Goal: Information Seeking & Learning: Learn about a topic

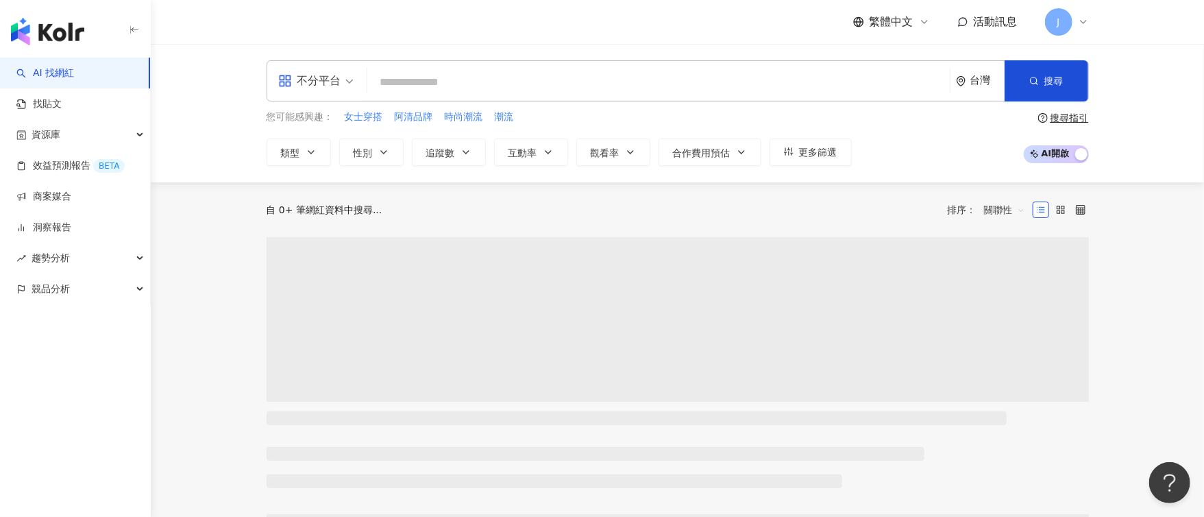
click at [670, 78] on input "search" at bounding box center [659, 82] width 572 height 26
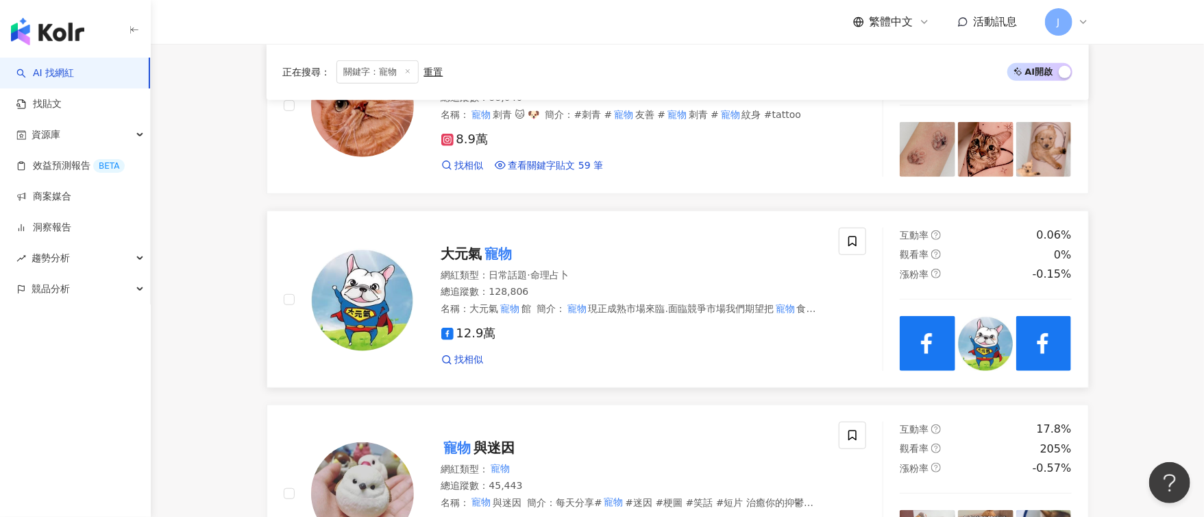
scroll to position [616, 0]
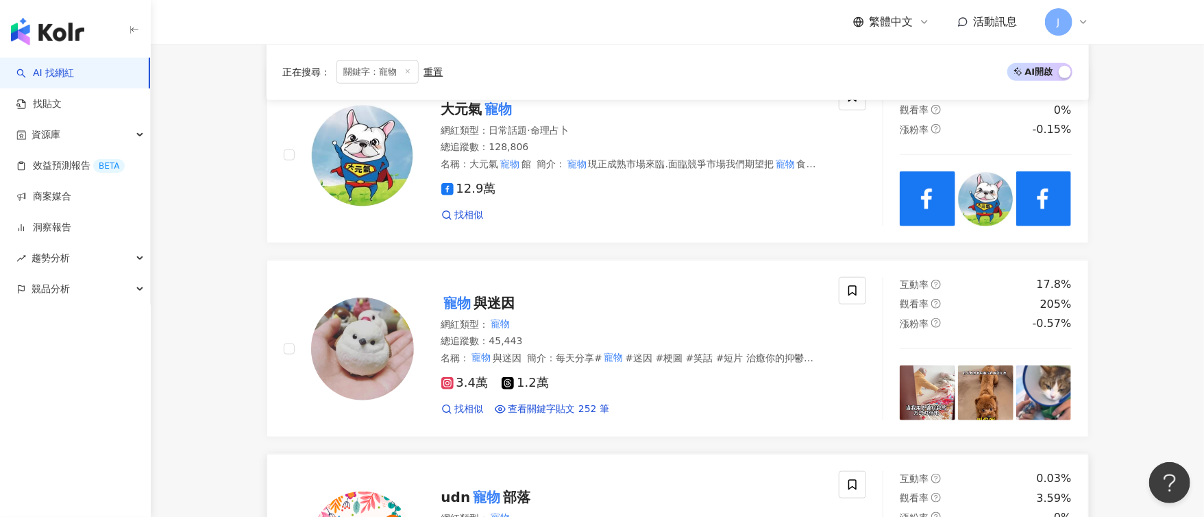
type input "**"
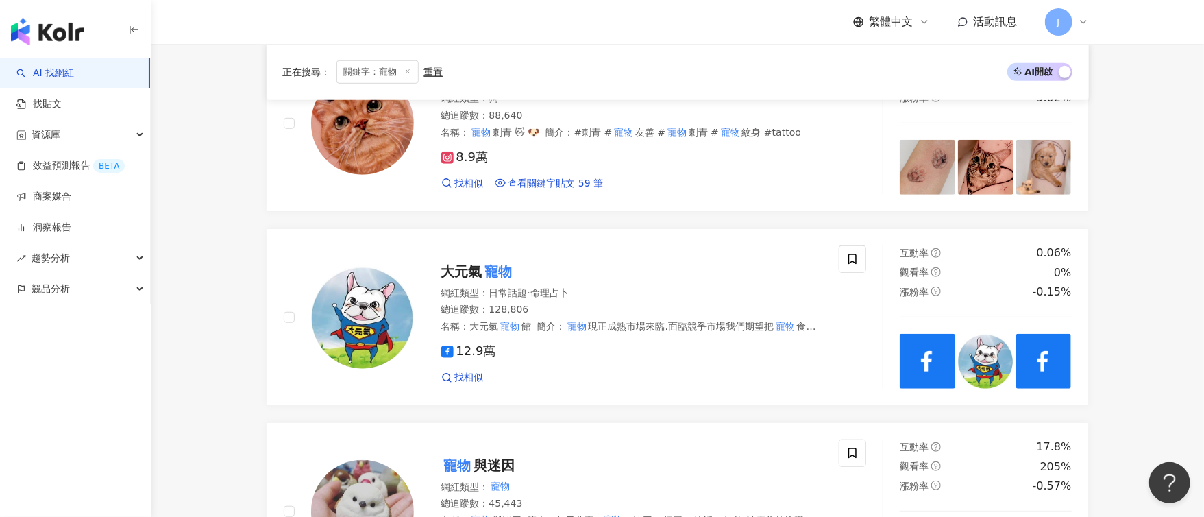
scroll to position [0, 0]
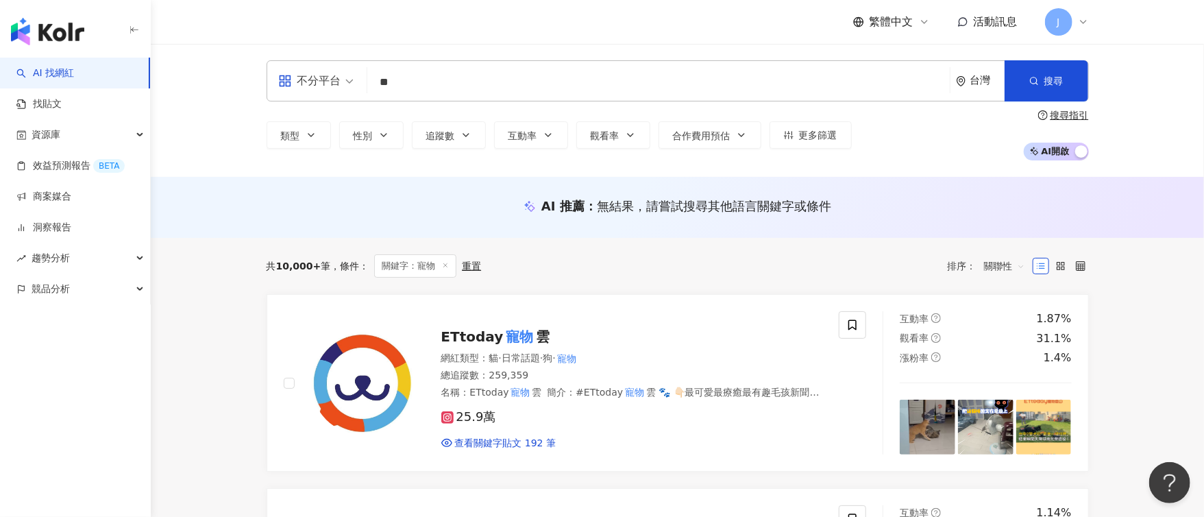
click at [320, 75] on div "不分平台" at bounding box center [309, 81] width 63 height 22
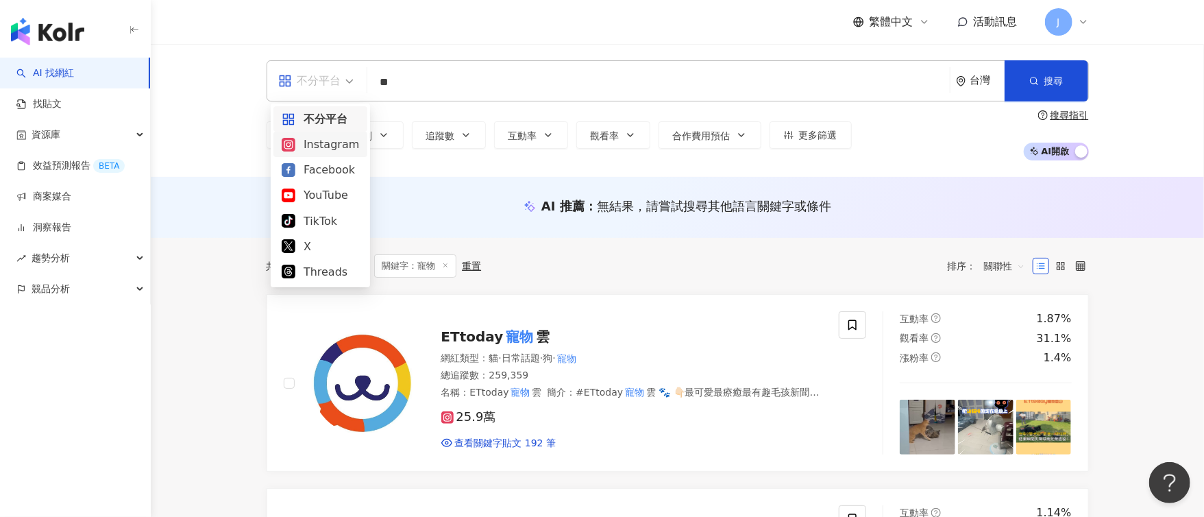
click at [315, 145] on div "Instagram" at bounding box center [320, 144] width 77 height 17
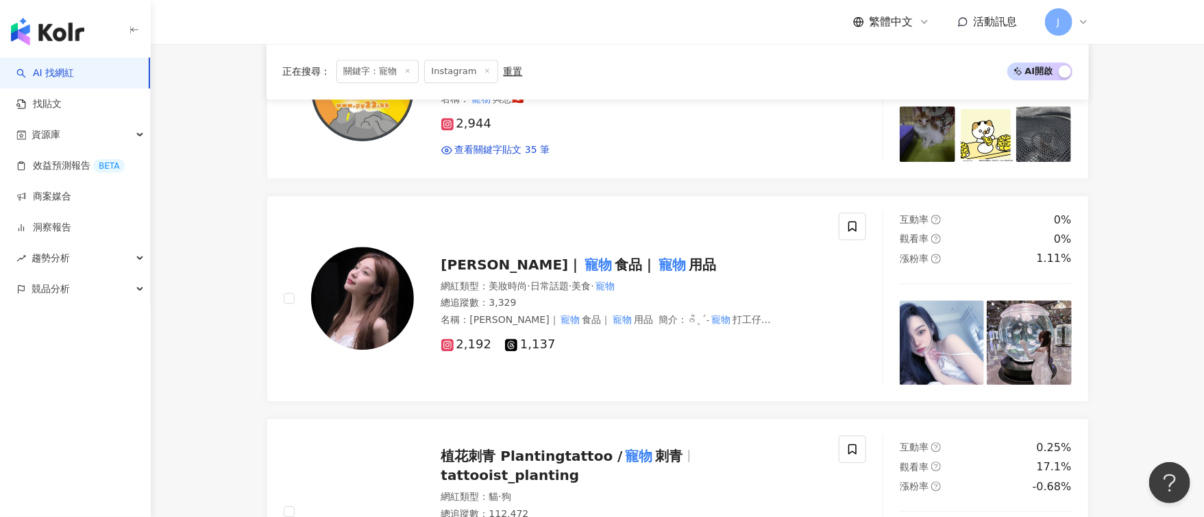
scroll to position [2269, 0]
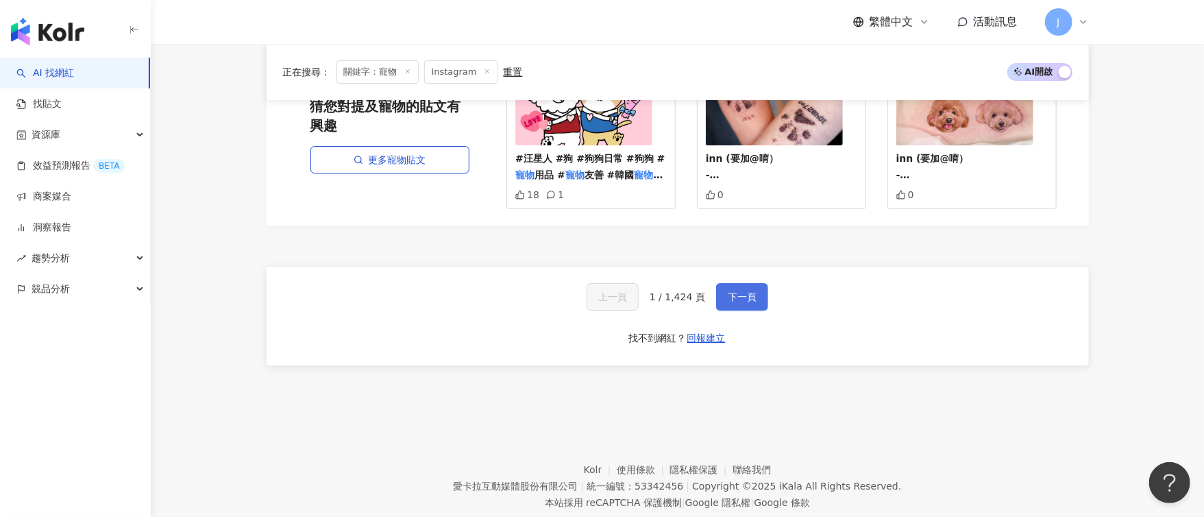
click at [750, 291] on span "下一頁" at bounding box center [742, 296] width 29 height 11
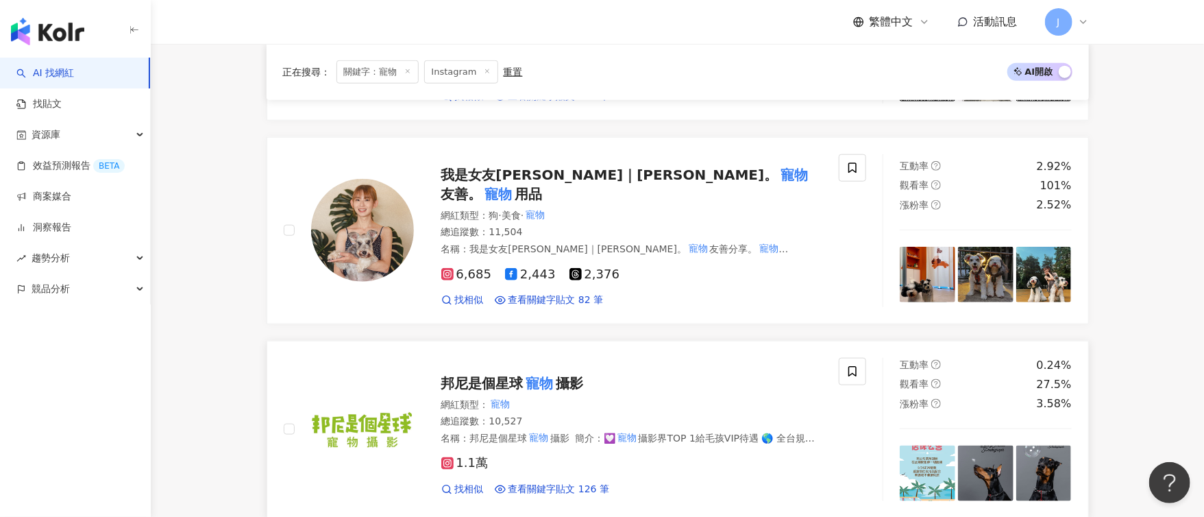
scroll to position [760, 0]
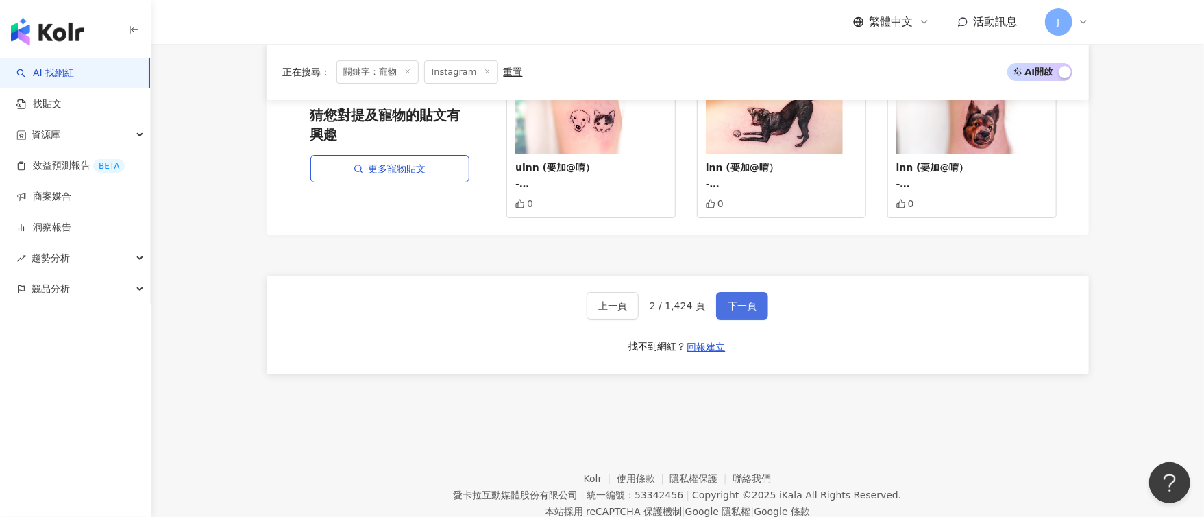
click at [753, 292] on button "下一頁" at bounding box center [742, 305] width 52 height 27
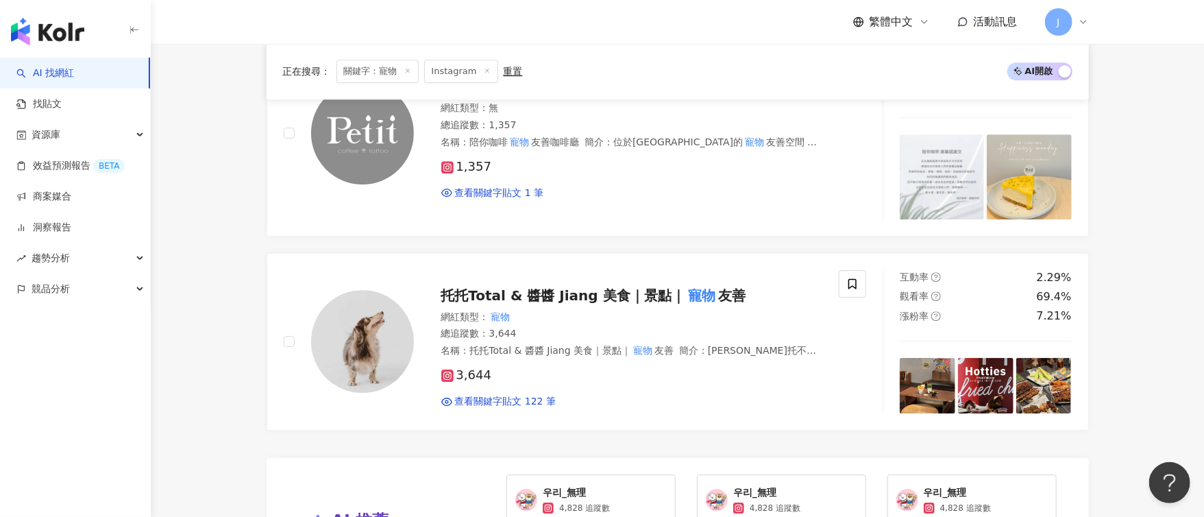
scroll to position [2326, 0]
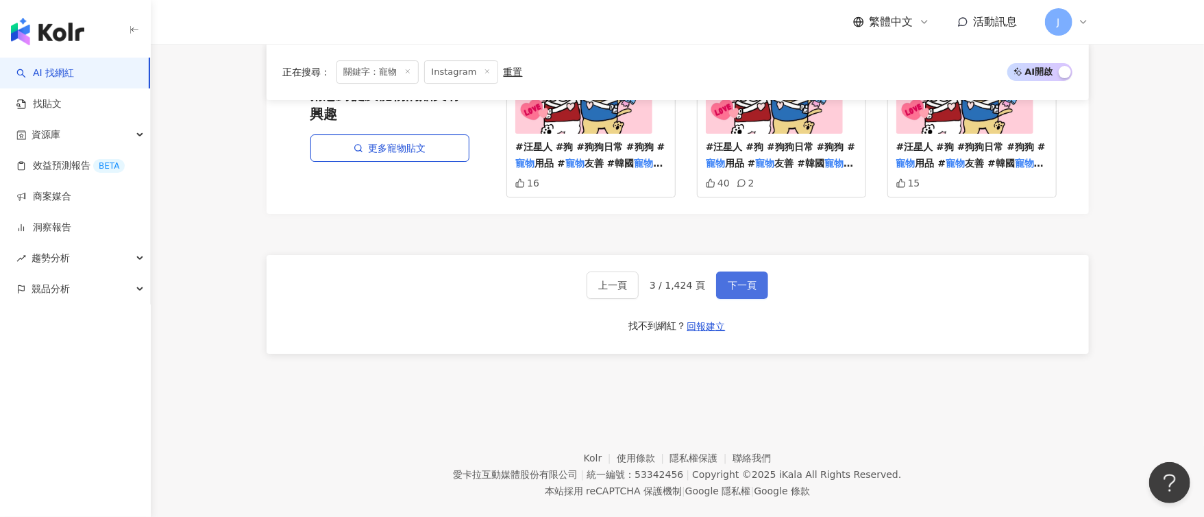
click at [741, 280] on span "下一頁" at bounding box center [742, 285] width 29 height 11
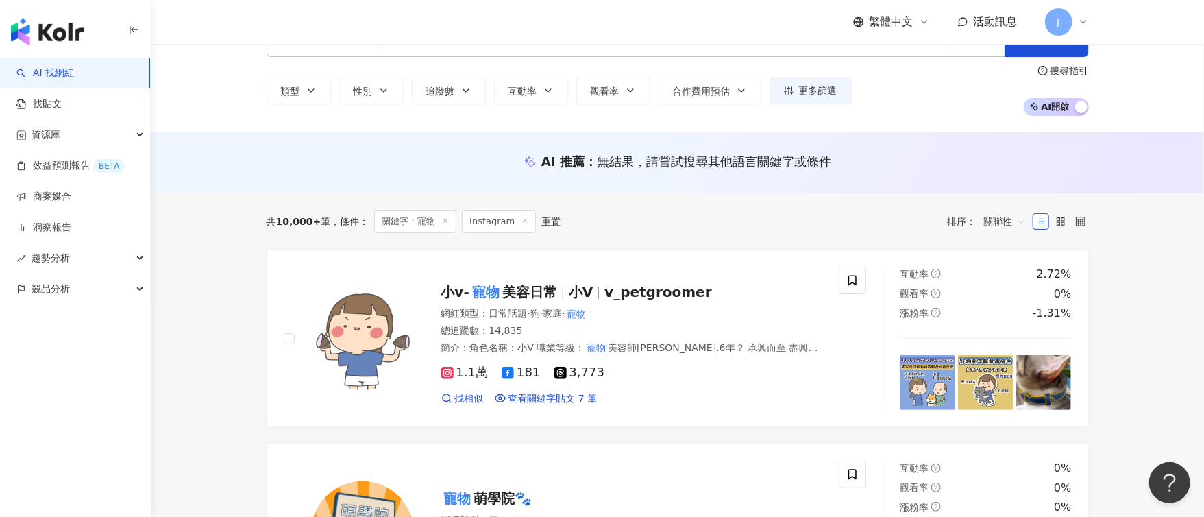
scroll to position [0, 0]
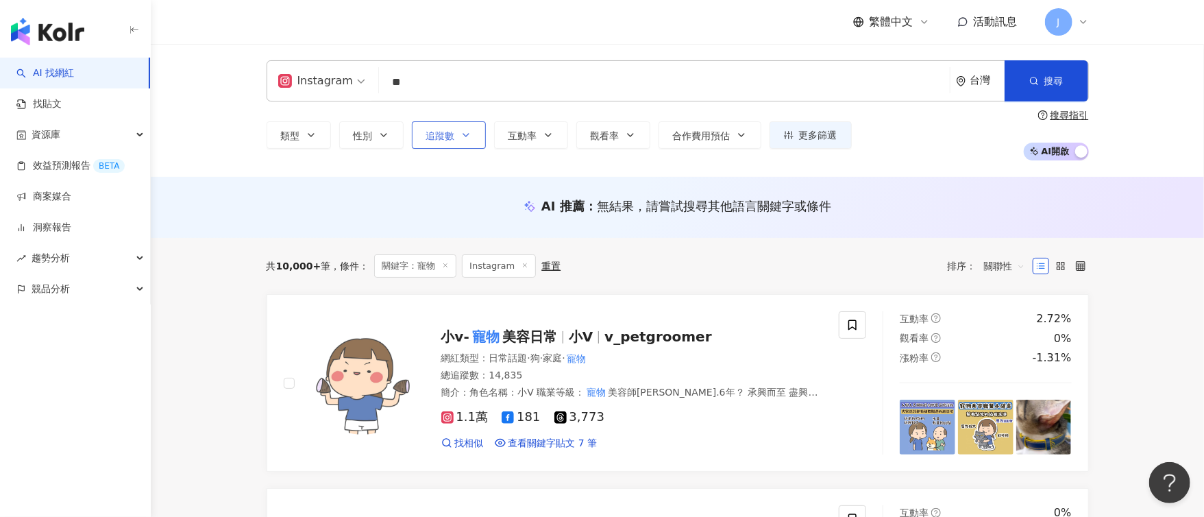
click at [454, 137] on span "追蹤數" at bounding box center [440, 135] width 29 height 11
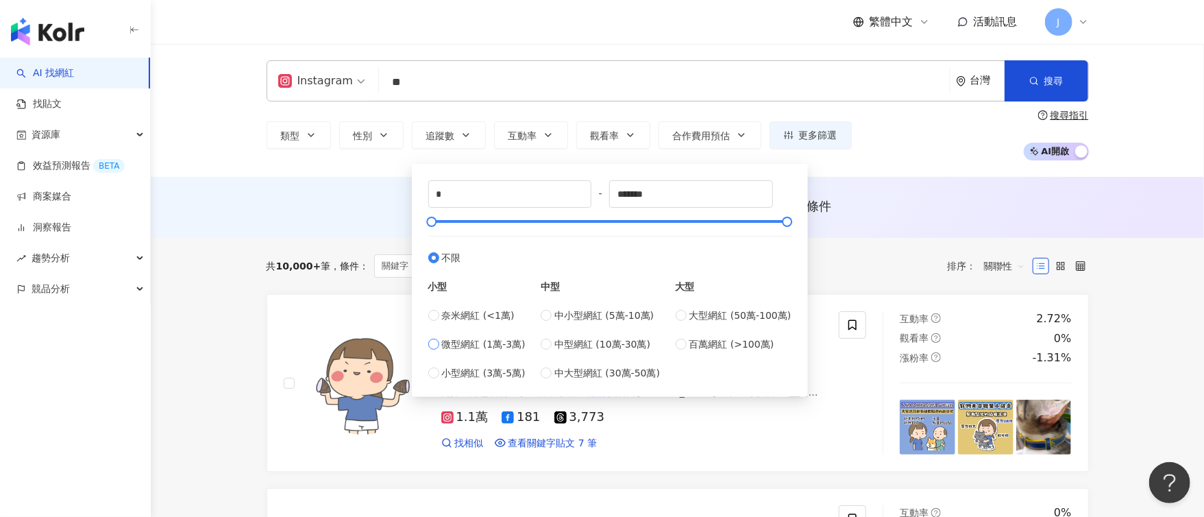
click at [500, 344] on span "微型網紅 (1萬-3萬)" at bounding box center [484, 344] width 84 height 15
type input "*****"
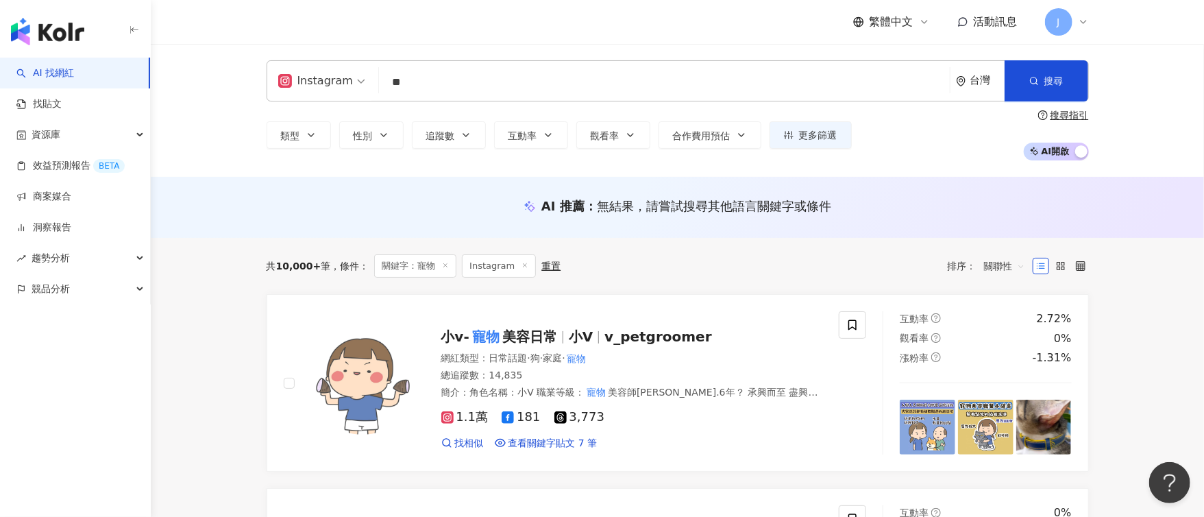
click at [871, 182] on div "AI 推薦 ： 無結果，請嘗試搜尋其他語言關鍵字或條件" at bounding box center [678, 207] width 1054 height 61
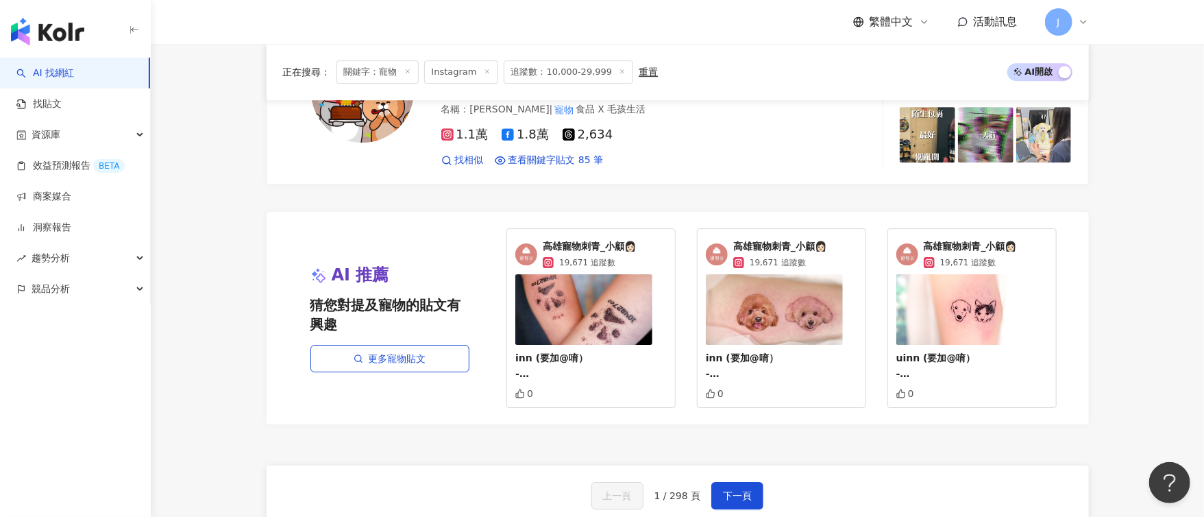
scroll to position [2555, 0]
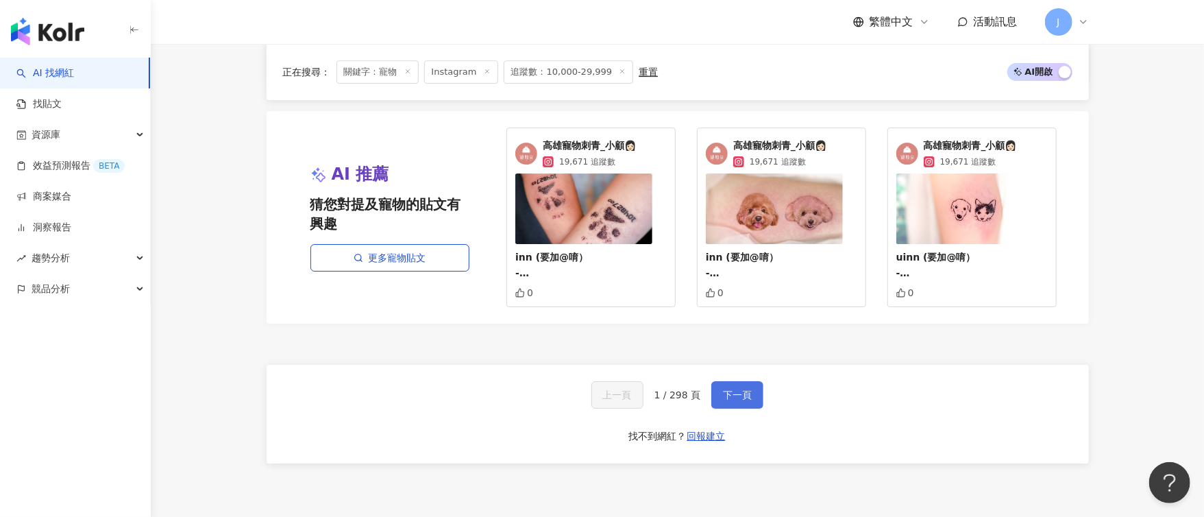
click at [743, 389] on span "下一頁" at bounding box center [737, 394] width 29 height 11
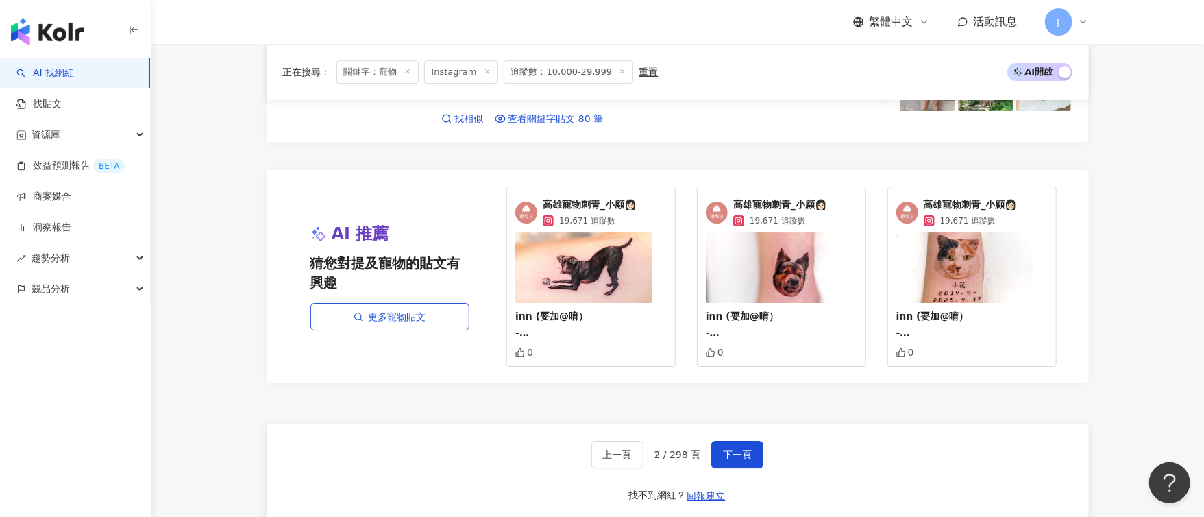
scroll to position [2671, 0]
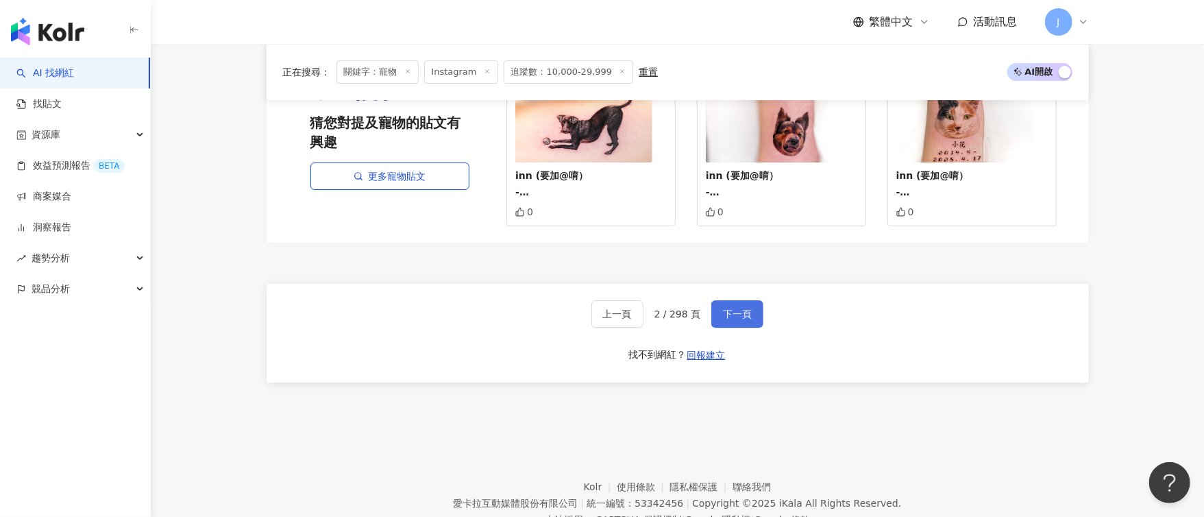
click at [740, 300] on button "下一頁" at bounding box center [737, 313] width 52 height 27
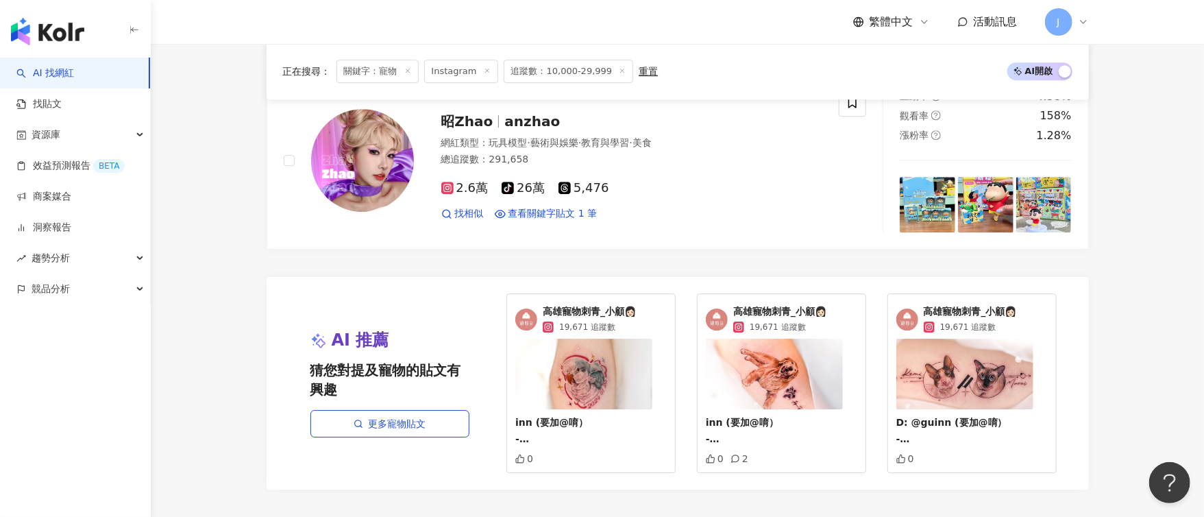
scroll to position [2481, 0]
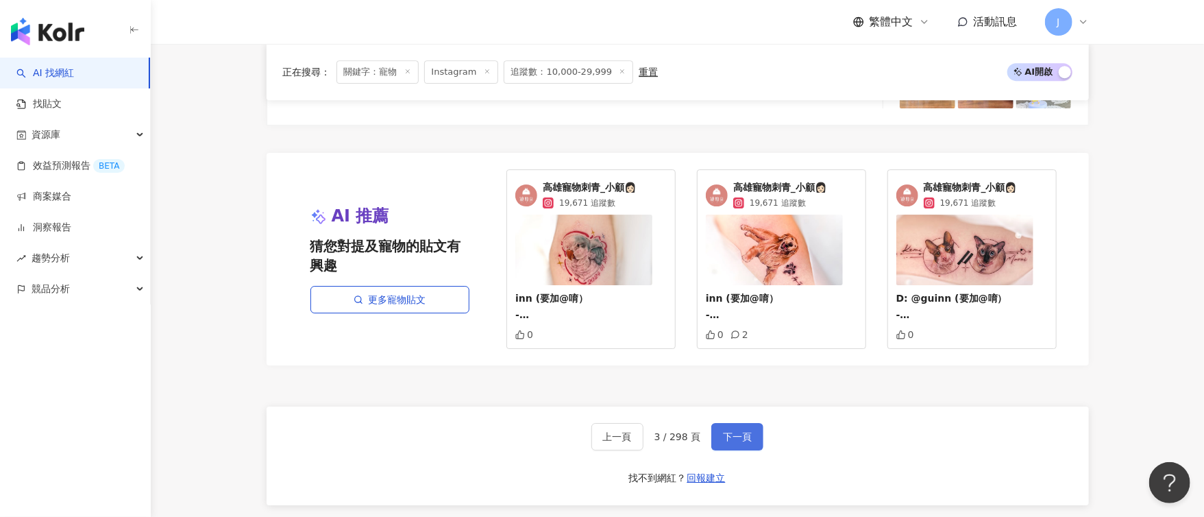
click at [738, 444] on button "下一頁" at bounding box center [737, 436] width 52 height 27
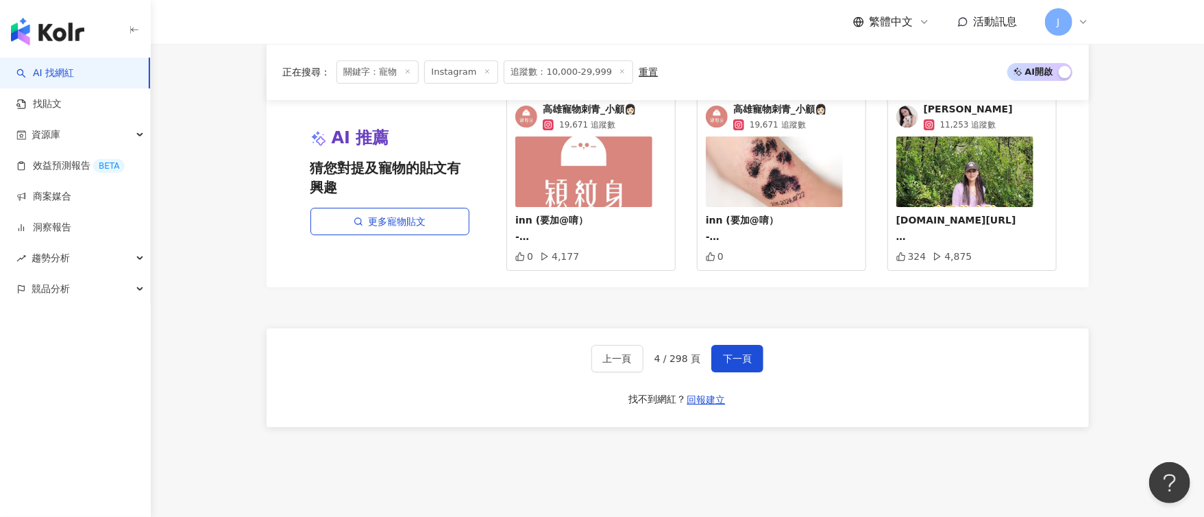
scroll to position [2570, 0]
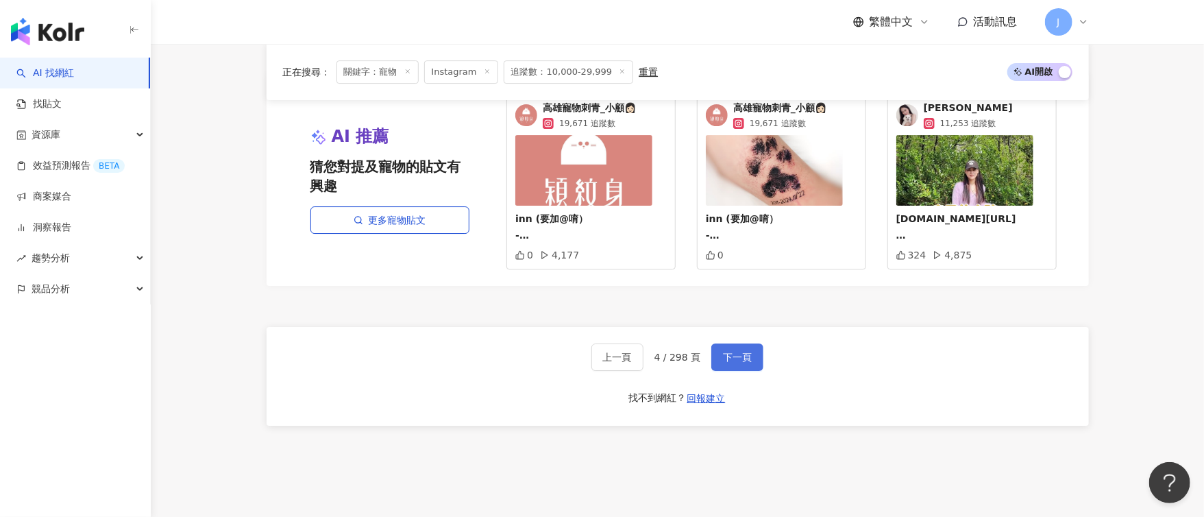
click at [739, 352] on span "下一頁" at bounding box center [737, 357] width 29 height 11
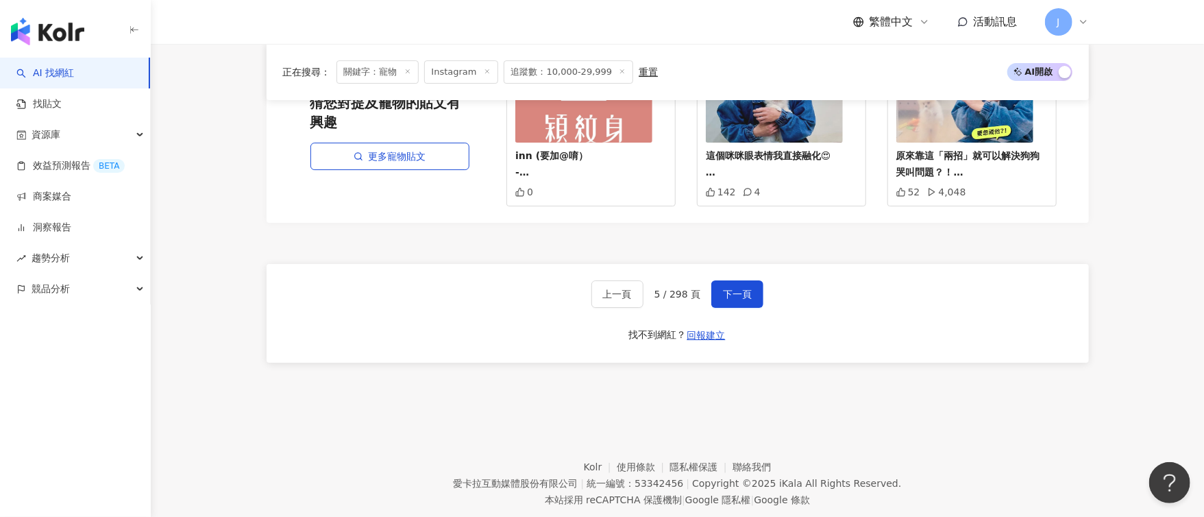
scroll to position [2643, 0]
click at [729, 280] on button "下一頁" at bounding box center [737, 293] width 52 height 27
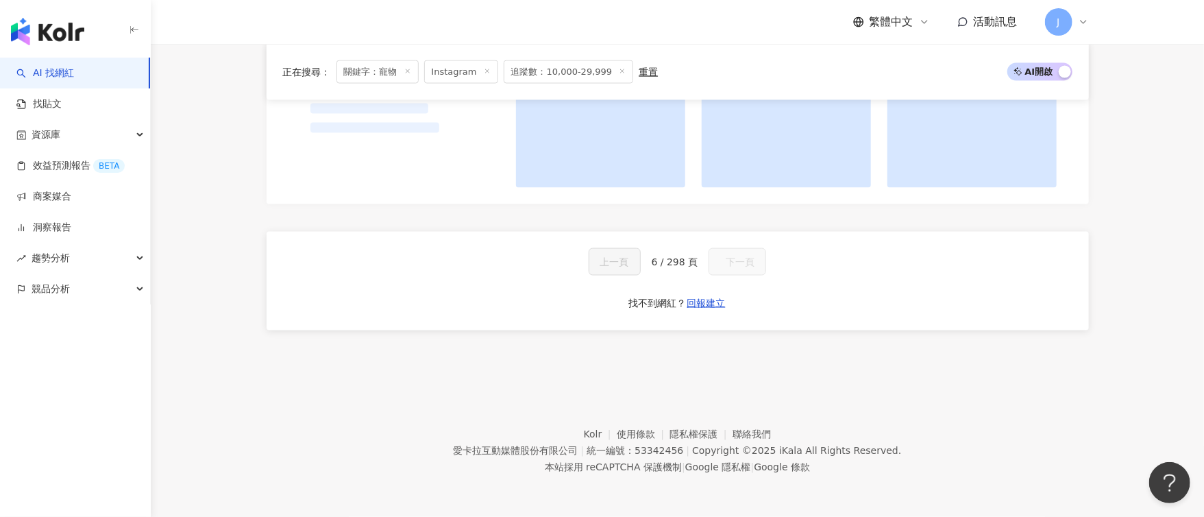
scroll to position [1112, 0]
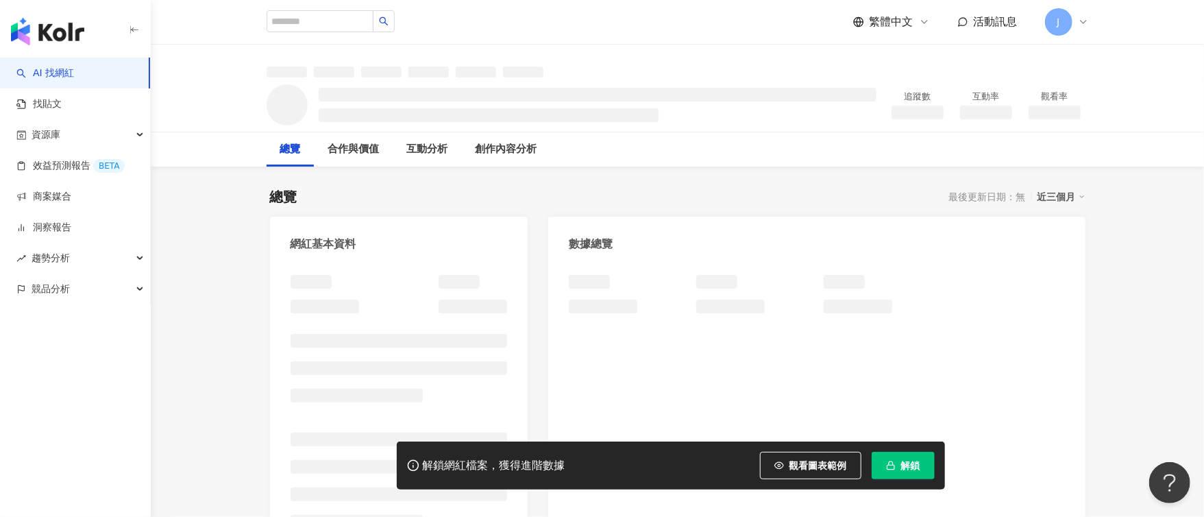
scroll to position [21, 0]
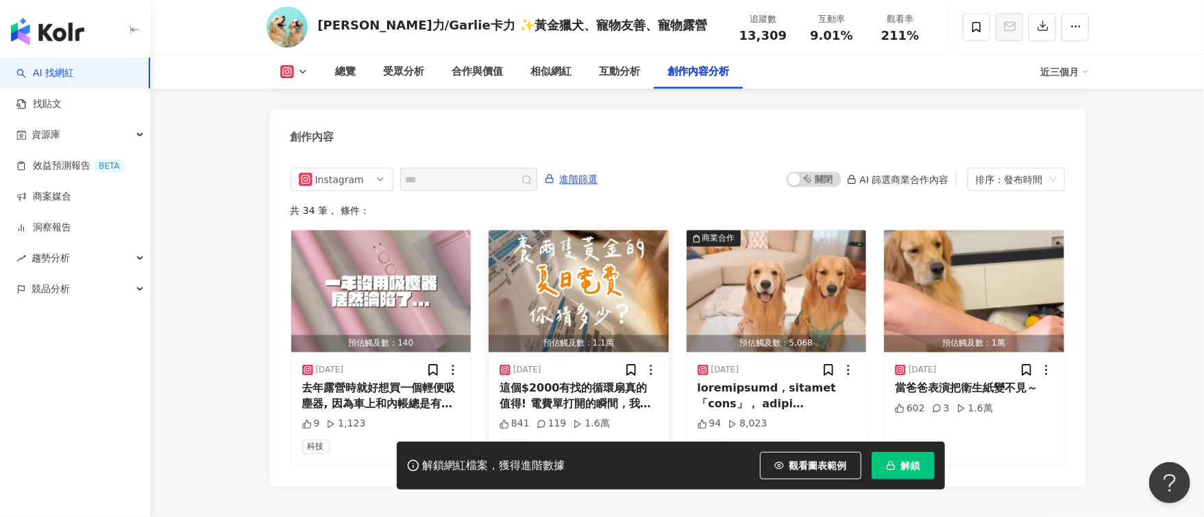
scroll to position [4215, 0]
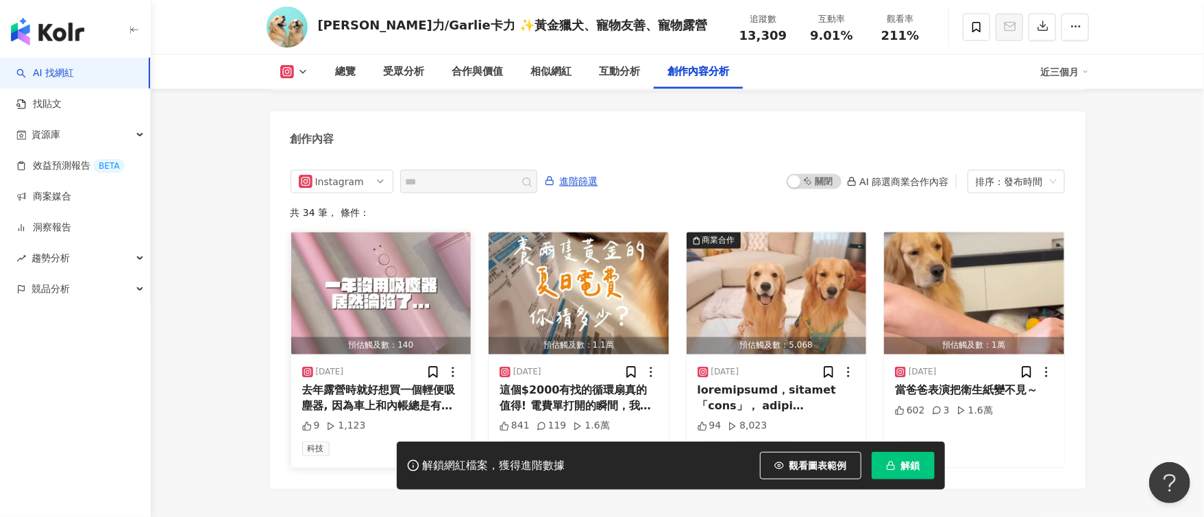
click at [419, 272] on img "button" at bounding box center [381, 293] width 180 height 122
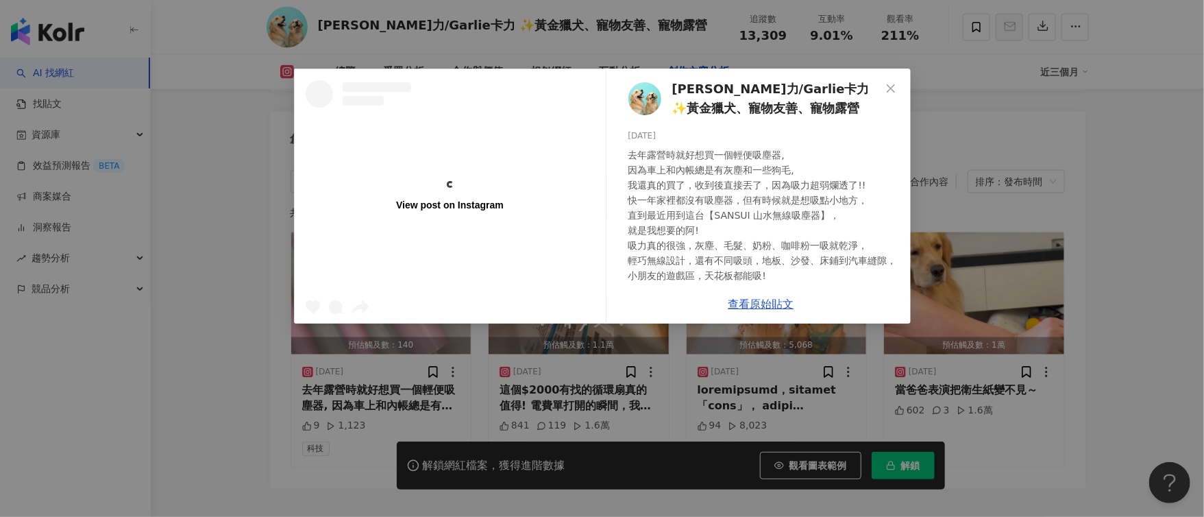
click at [727, 86] on span "Ollie歐力/Garlie卡力 ✨黃金獵犬、寵物友善、寵物露營" at bounding box center [776, 99] width 208 height 39
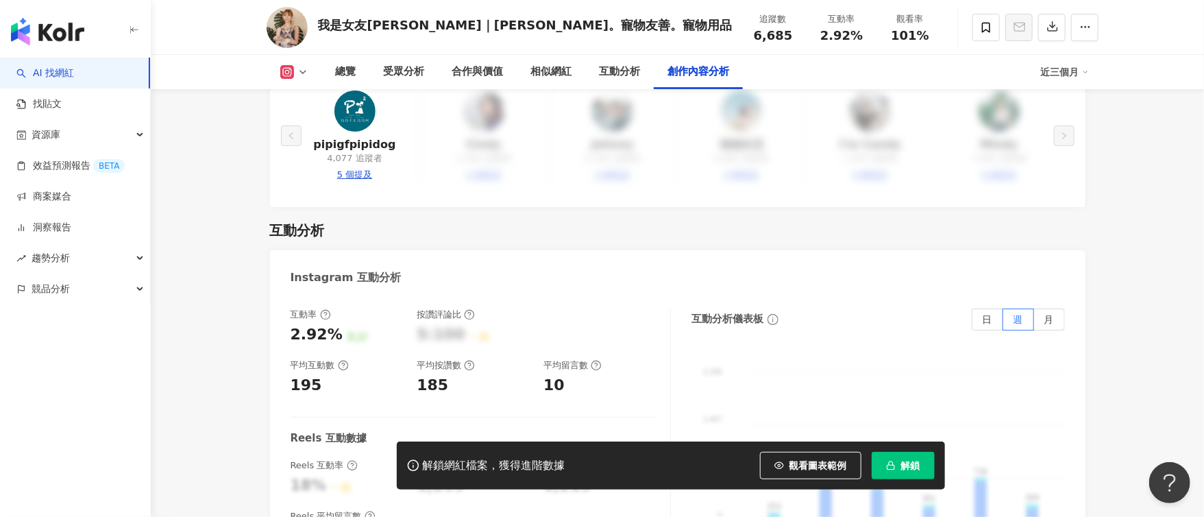
scroll to position [4286, 0]
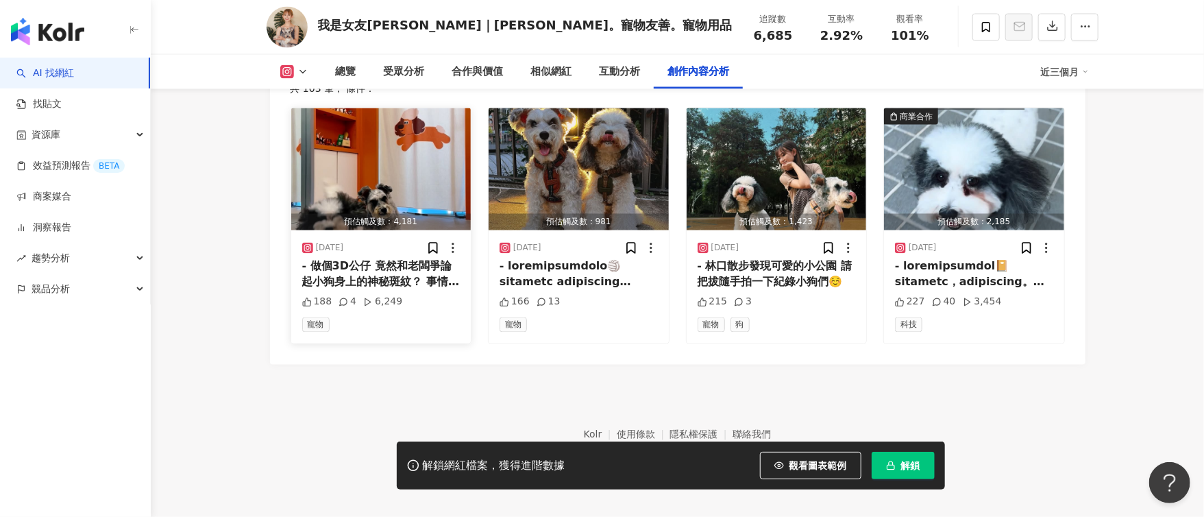
click at [400, 255] on div "2025/9/21" at bounding box center [381, 248] width 158 height 14
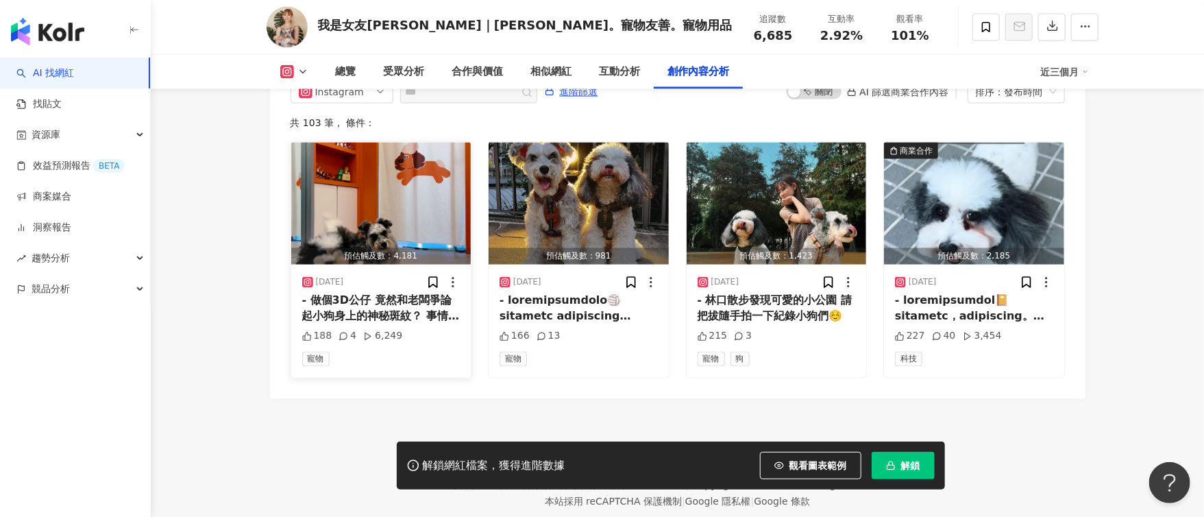
click at [414, 319] on div "- 做個3D公仔 竟然和老闆爭論起小狗身上的神秘斑紋？ 事情是這樣的 這天我們來到台北市大安區的 @333dshots 替兩隻小狗製作她們的迷你分身 拍攝完畢…" at bounding box center [381, 308] width 158 height 31
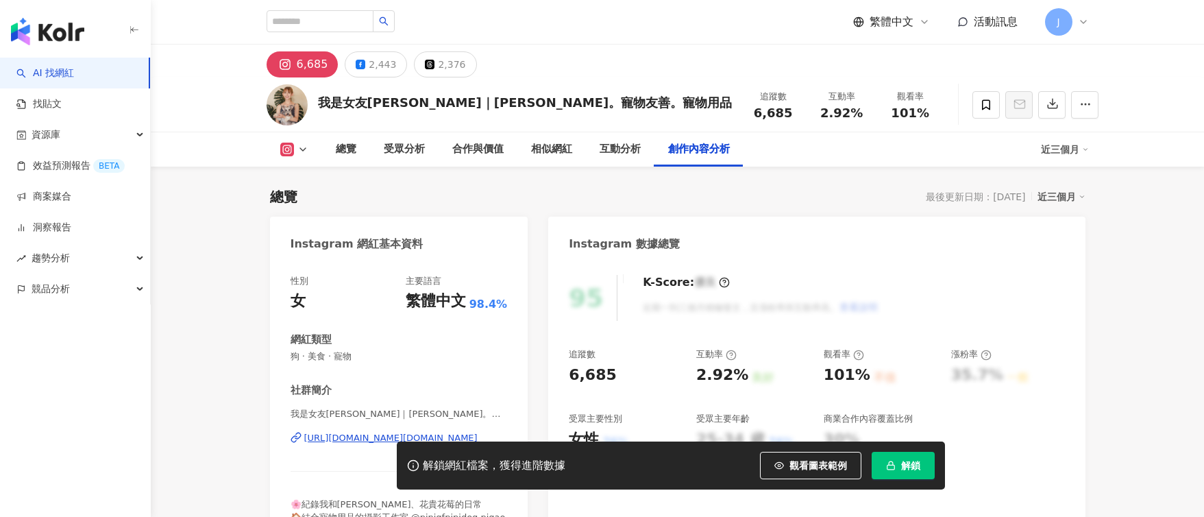
scroll to position [4197, 0]
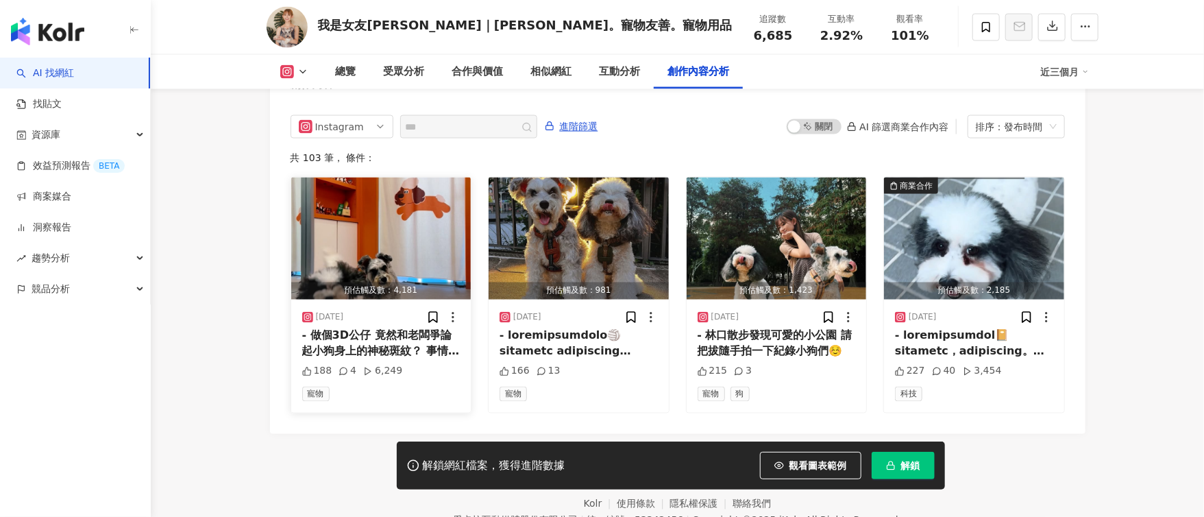
click at [418, 328] on div "- 做個3D公仔 竟然和老闆爭論起小狗身上的神秘斑紋？ 事情是這樣的 這天我們來到[GEOGRAPHIC_DATA][GEOGRAPHIC_DATA]的 @3…" at bounding box center [381, 343] width 158 height 31
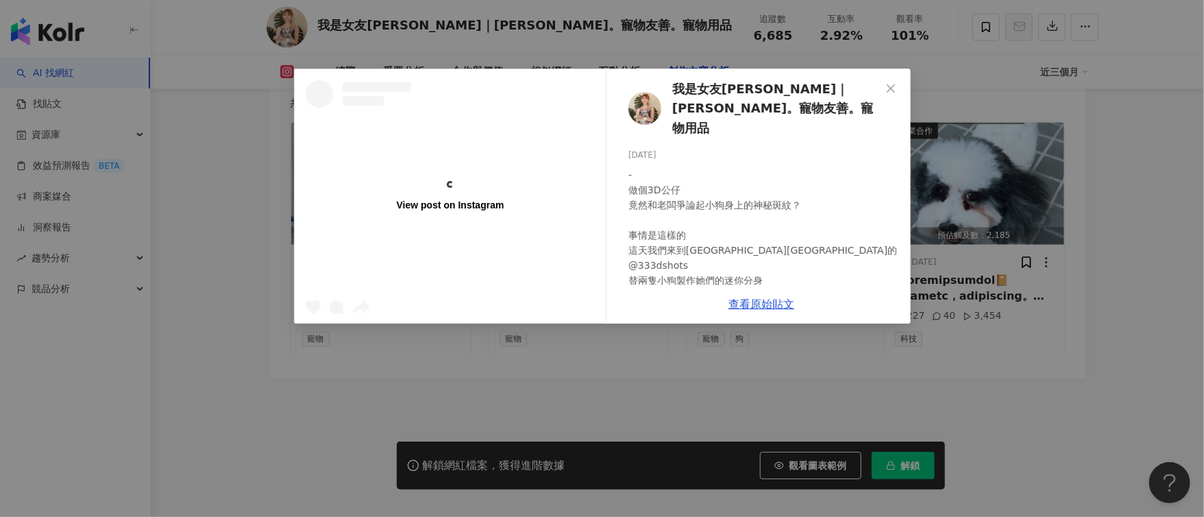
scroll to position [0, 0]
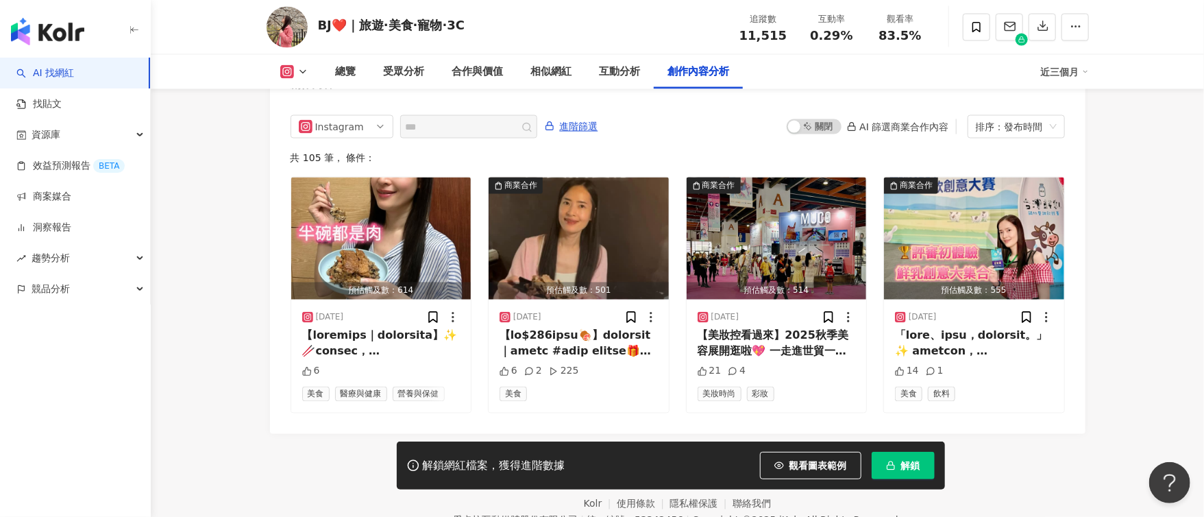
scroll to position [4268, 0]
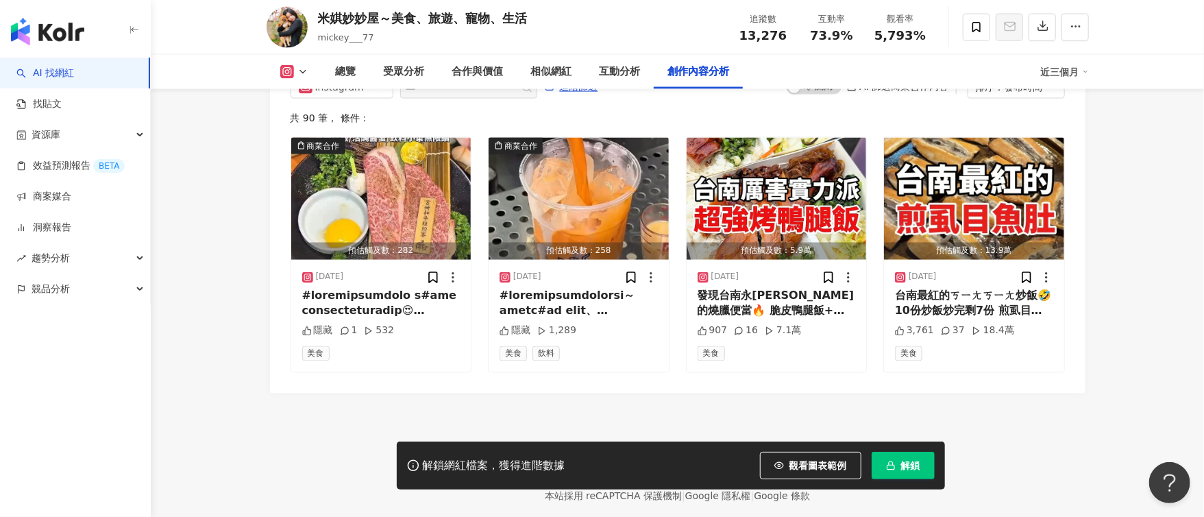
scroll to position [4256, 0]
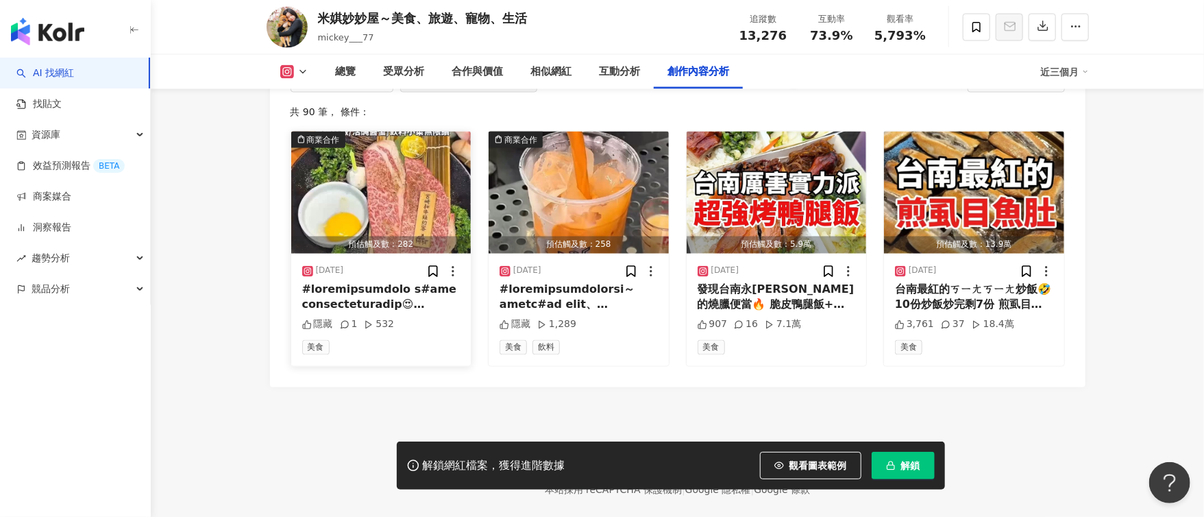
click at [429, 282] on div at bounding box center [381, 297] width 158 height 31
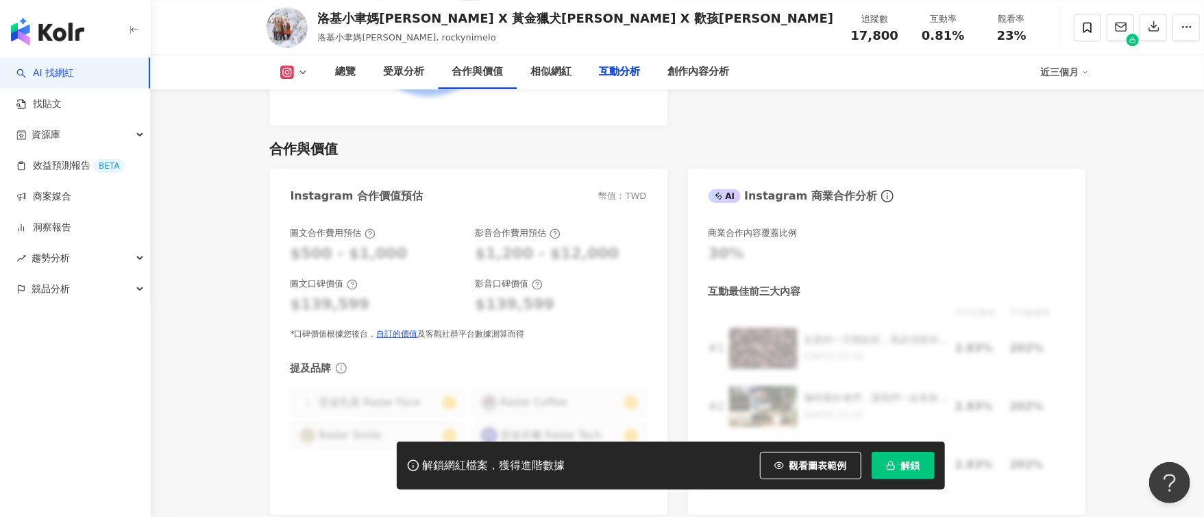
scroll to position [3405, 0]
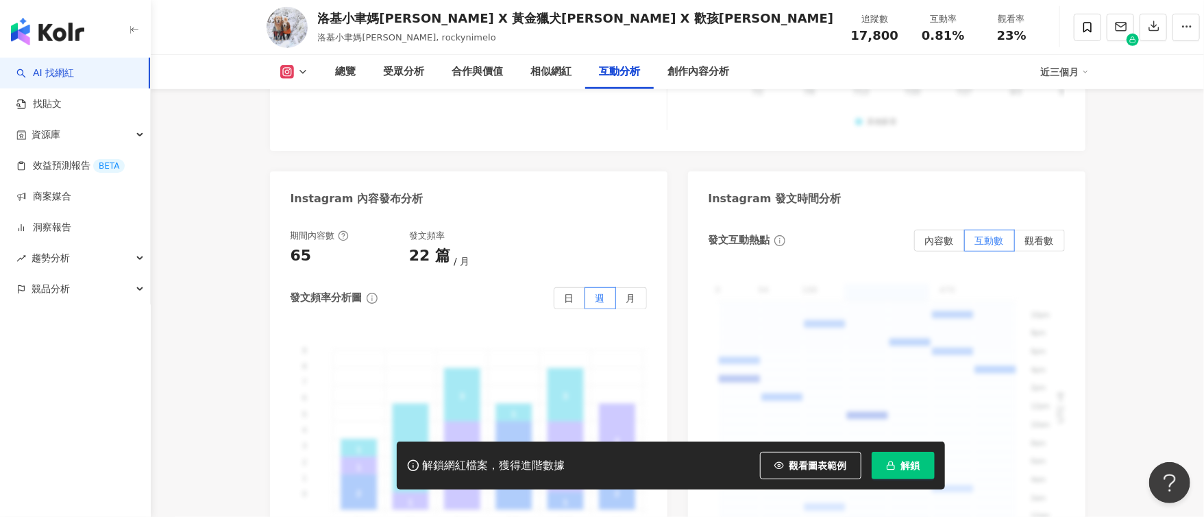
click at [420, 330] on div "9 9 8 8 7 7 6 6 5 5 4 4 3 3 2 2 1 1 0 0 2 5 1 2 1 1 1 2 2 2 1 1 1 1 5 4 4 2 2 3…" at bounding box center [469, 446] width 356 height 232
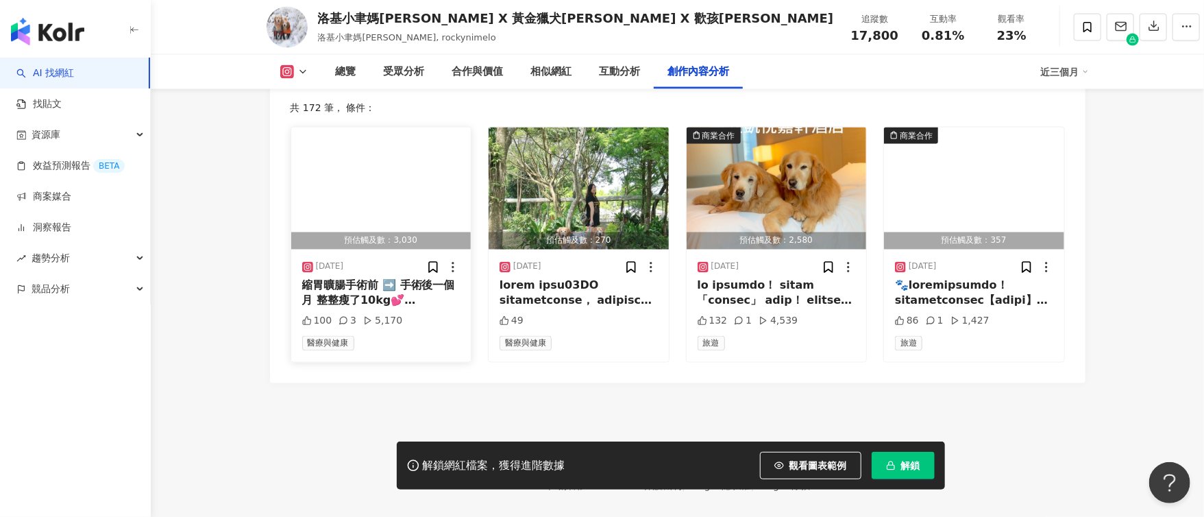
scroll to position [4281, 0]
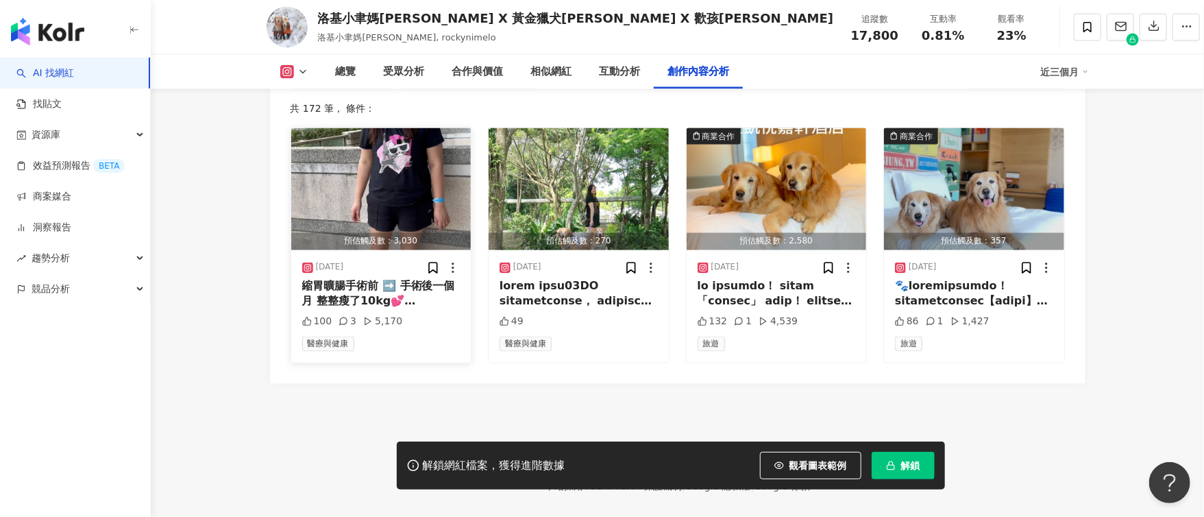
click at [422, 280] on div "縮胃曠腸手術前 ➡️ 手術後一個月 整整瘦了10kg💕 謝謝我的醫師 @wangmingyu7228 #縮胃曠腸 #縮胃曠腸手術" at bounding box center [381, 294] width 158 height 31
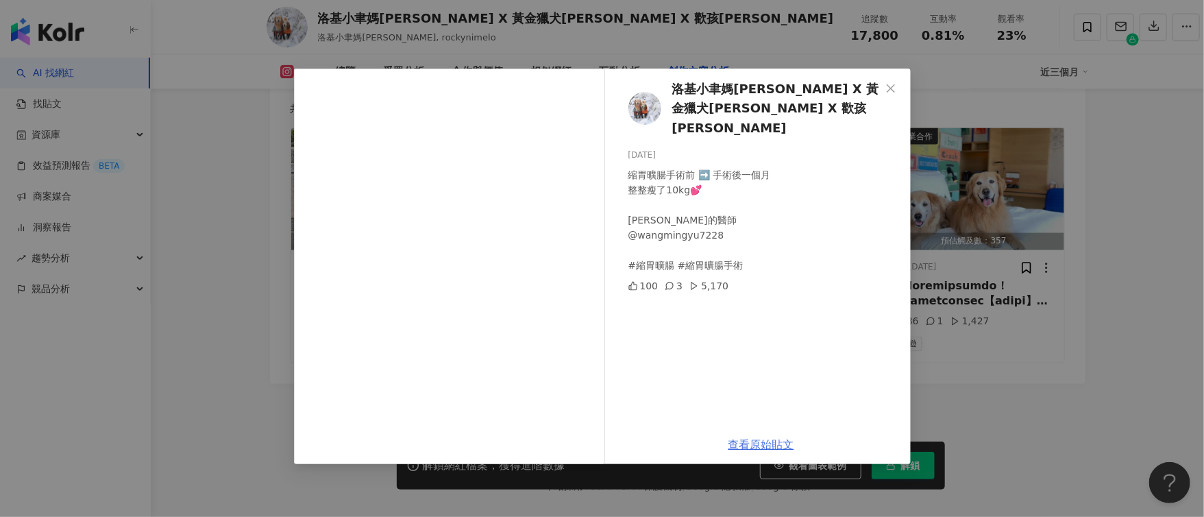
click at [754, 443] on link "查看原始貼文" at bounding box center [762, 444] width 66 height 13
click at [1023, 343] on div "洛基小聿媽Miniko X 黃金獵犬吳洛基 X 歡孩吳小聿 2025/5/17 縮胃曠腸手術前 ➡️ 手術後一個月 整整瘦了10kg💕 謝謝我的醫師 @wan…" at bounding box center [602, 258] width 1204 height 517
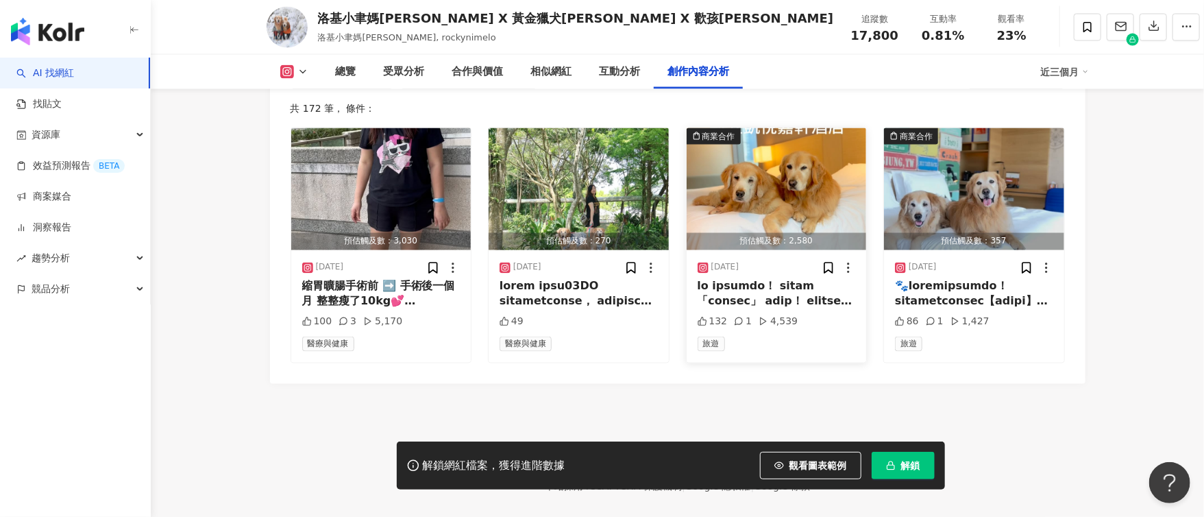
click at [794, 289] on div at bounding box center [777, 294] width 158 height 31
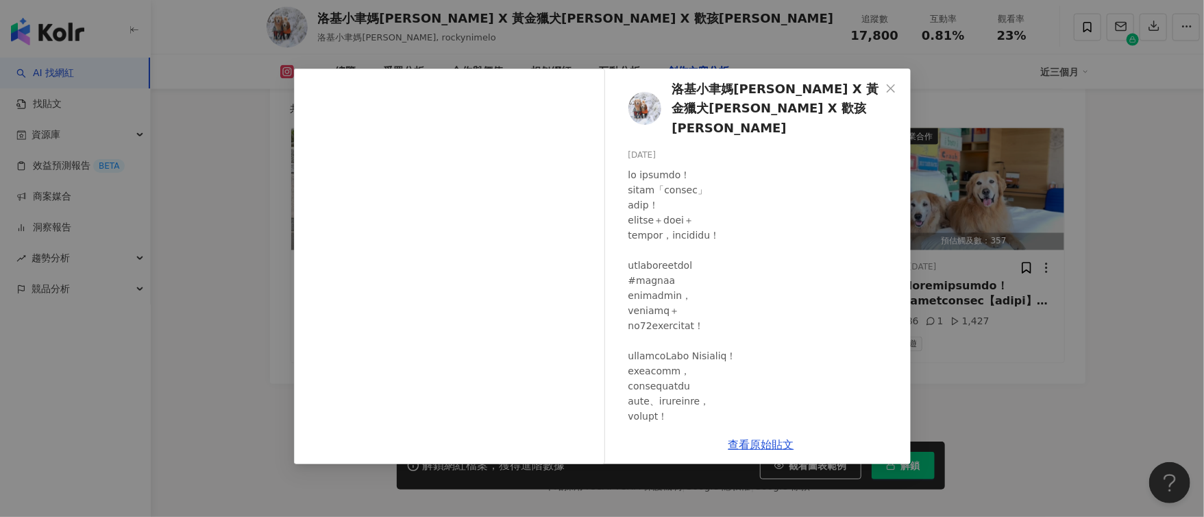
click at [1058, 270] on div "洛基小聿媽Miniko X 黃金獵犬吳洛基 X 歡孩吳小聿 2025/5/14 132 1 4,539 查看原始貼文" at bounding box center [602, 258] width 1204 height 517
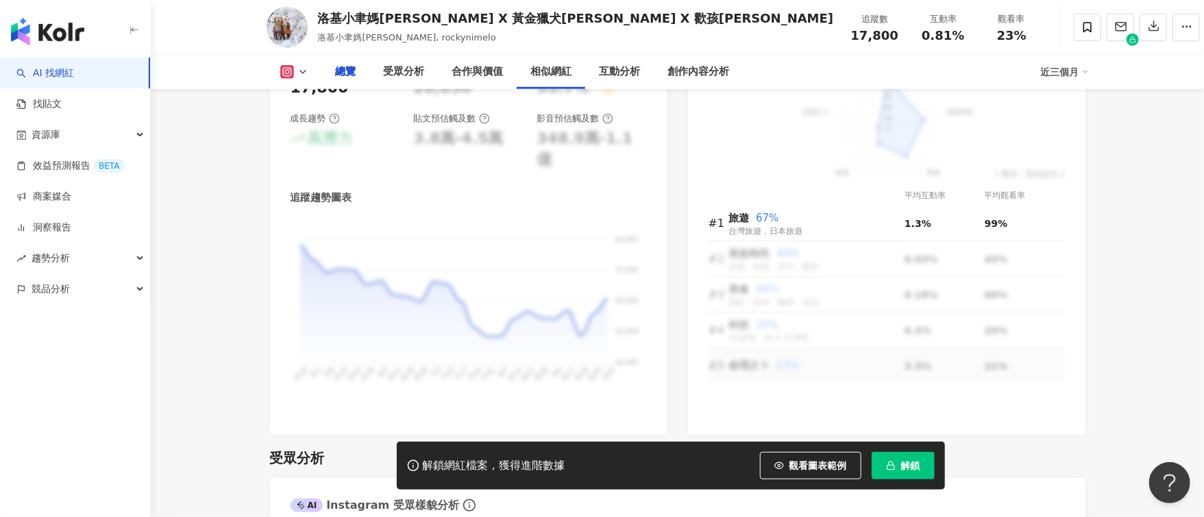
scroll to position [0, 0]
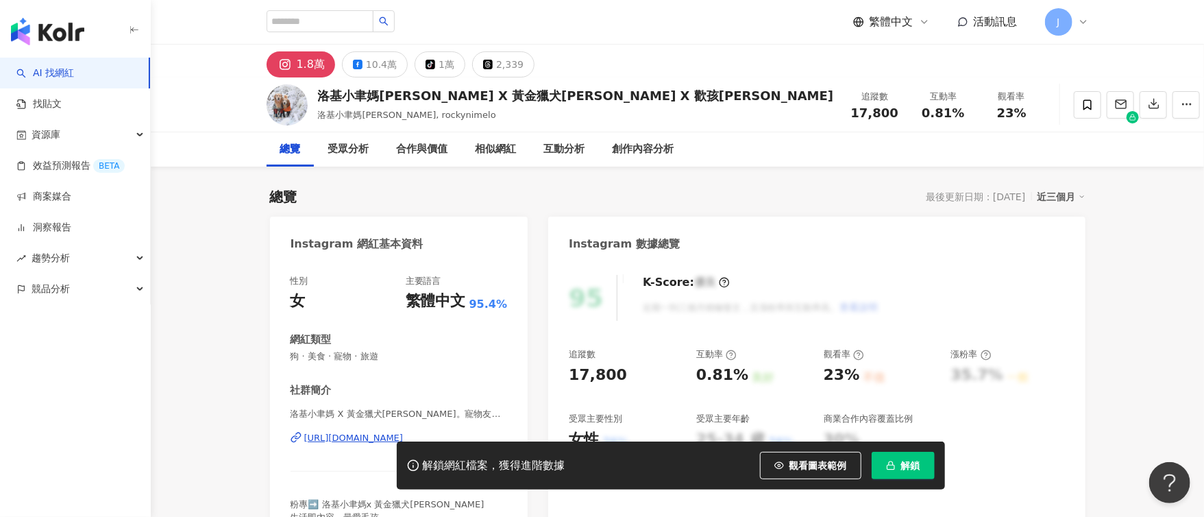
click at [322, 69] on div "1.8萬" at bounding box center [311, 64] width 28 height 19
click at [372, 65] on div "10.4萬" at bounding box center [381, 64] width 31 height 19
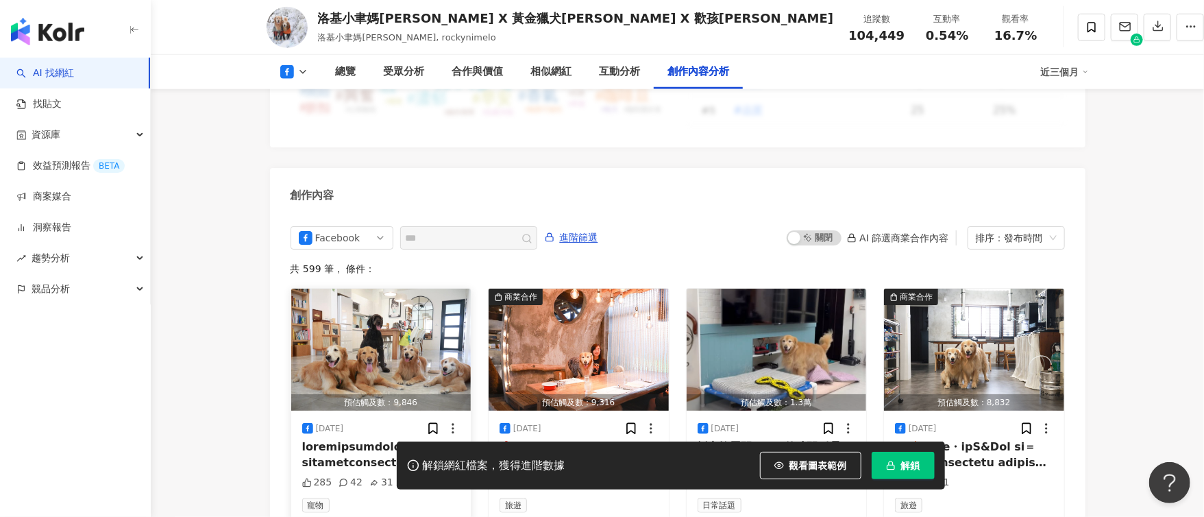
scroll to position [3704, 0]
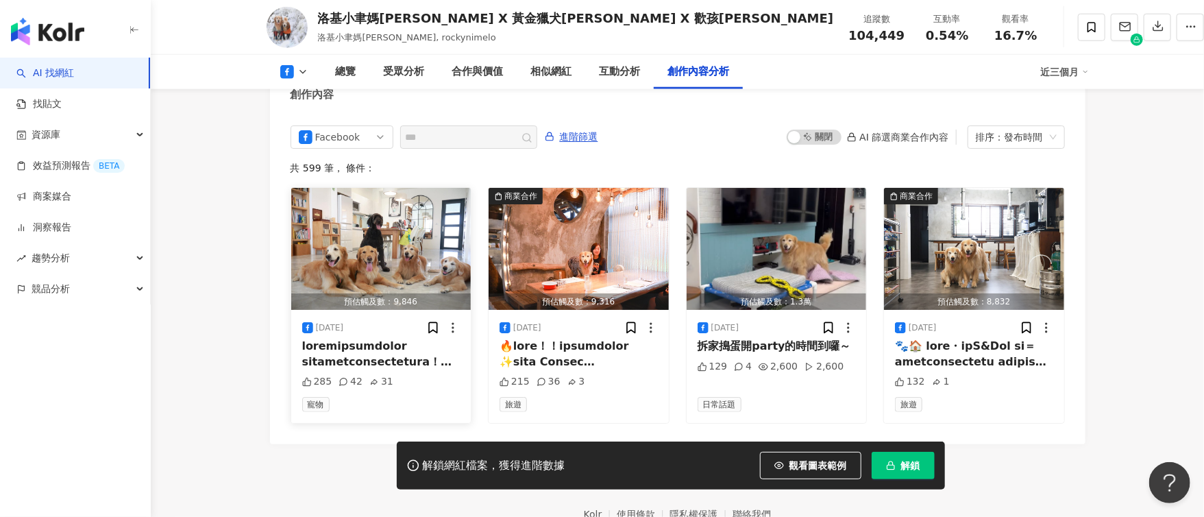
click at [415, 232] on img "button" at bounding box center [381, 249] width 180 height 122
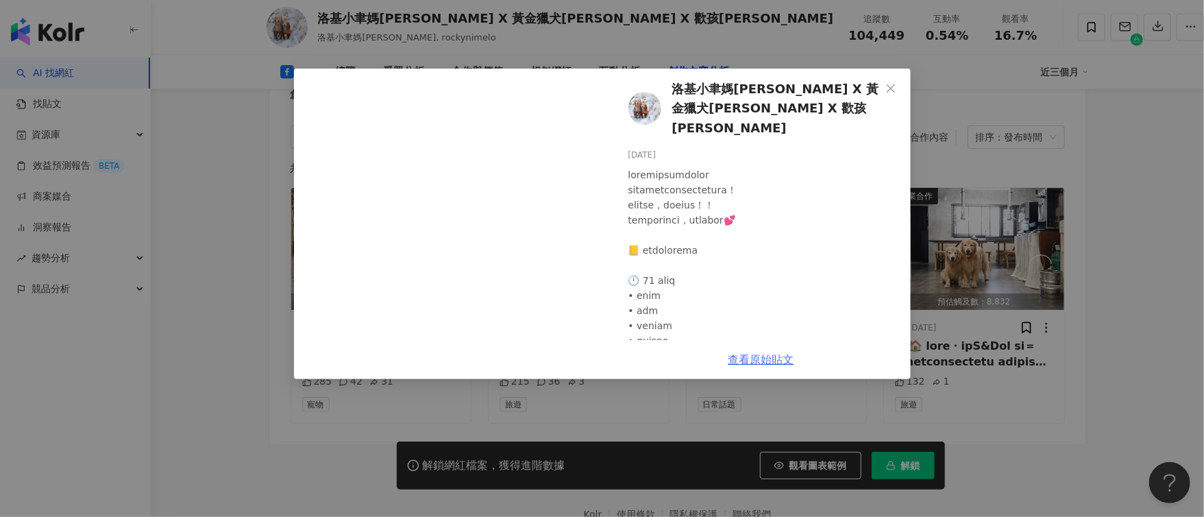
click at [779, 355] on link "查看原始貼文" at bounding box center [762, 359] width 66 height 13
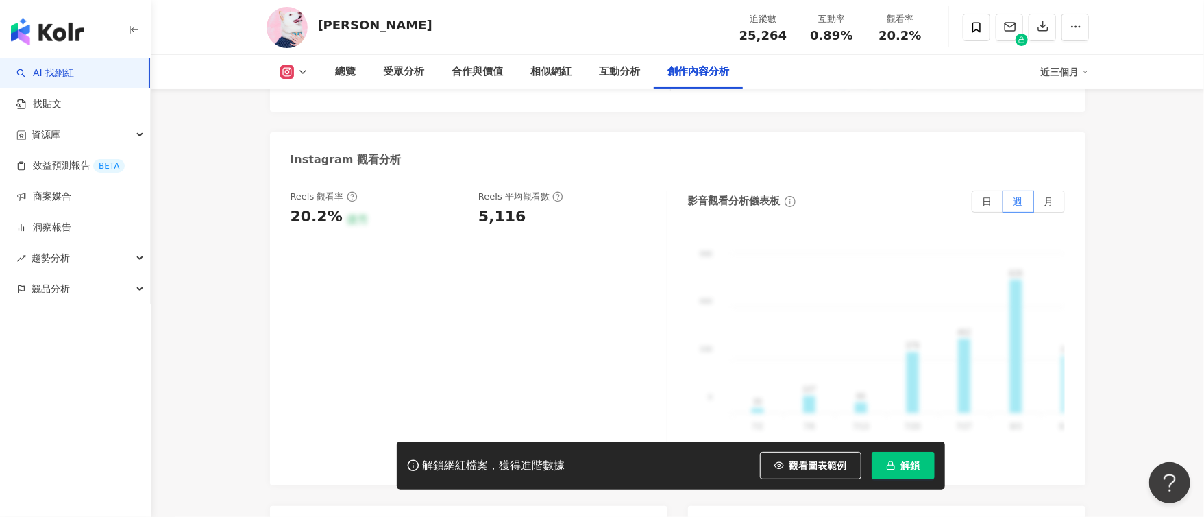
scroll to position [4293, 0]
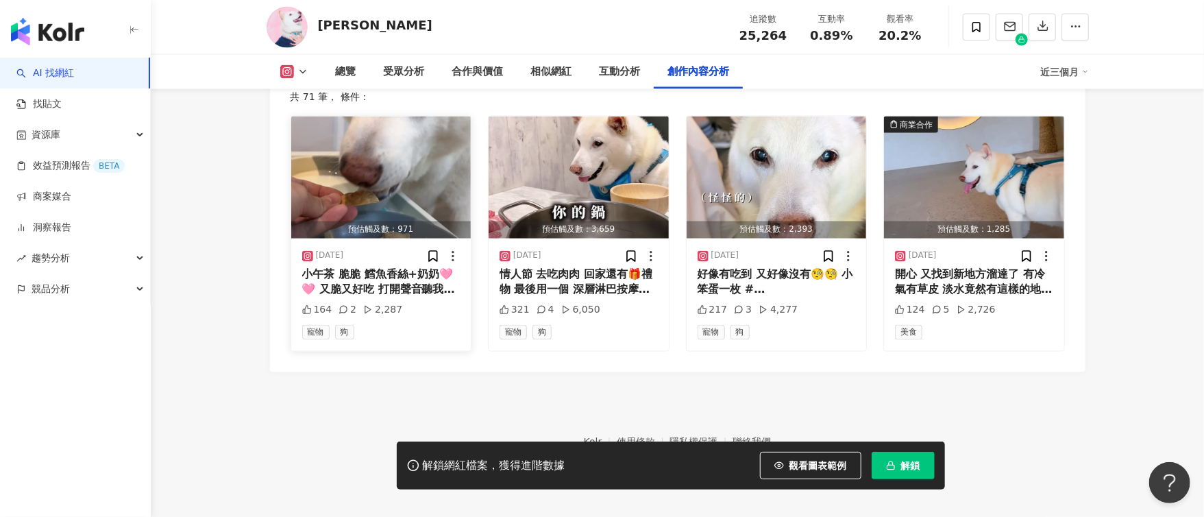
click at [405, 267] on div "小午茶 脆脆 鱈魚香絲+奶奶🩷🩷 又脆又好吃 打開聲音聽我 #asmr 給人類一句話 努力很重要 投對胎更重要😂😂 我是可愛小狗狗 #寵物 #[PERSON_…" at bounding box center [381, 282] width 158 height 31
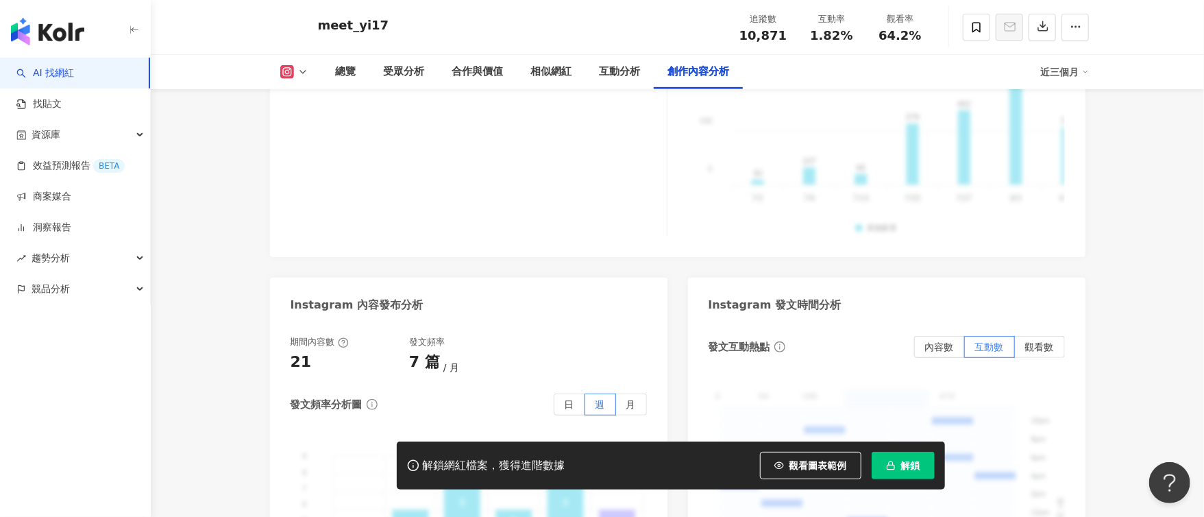
scroll to position [4286, 0]
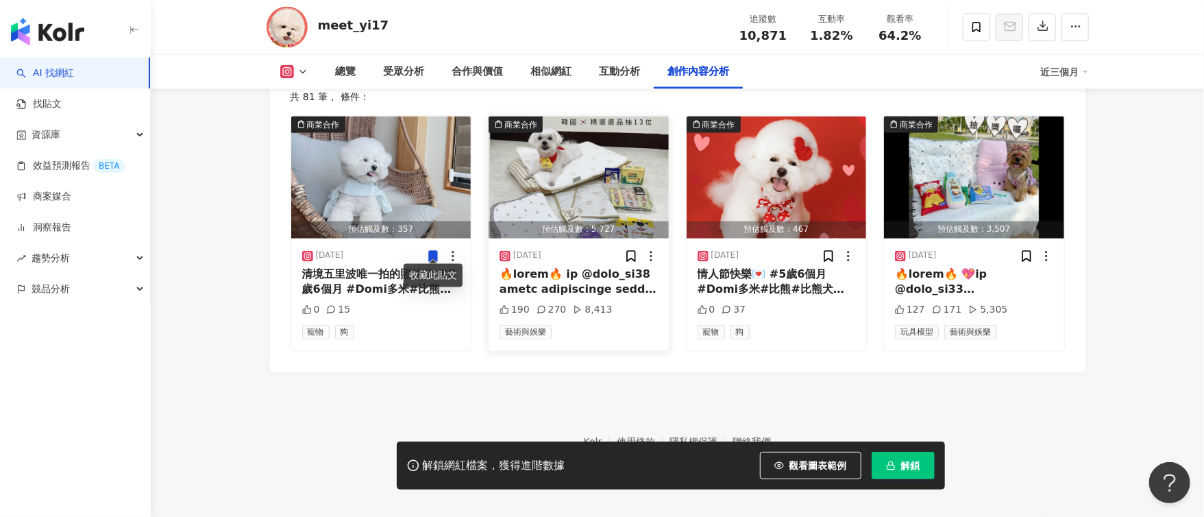
click at [607, 267] on div at bounding box center [579, 282] width 158 height 31
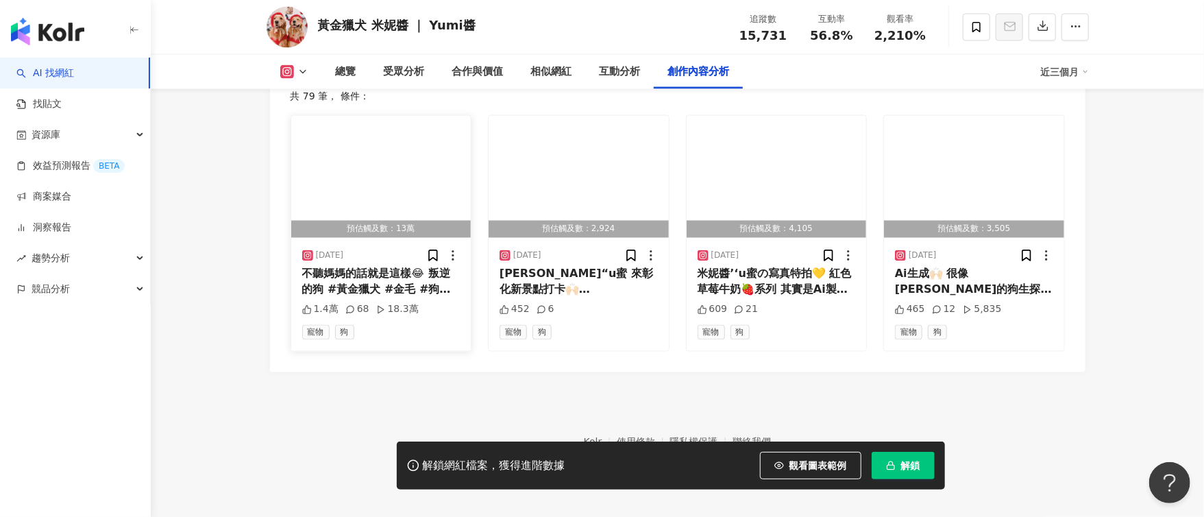
scroll to position [4330, 0]
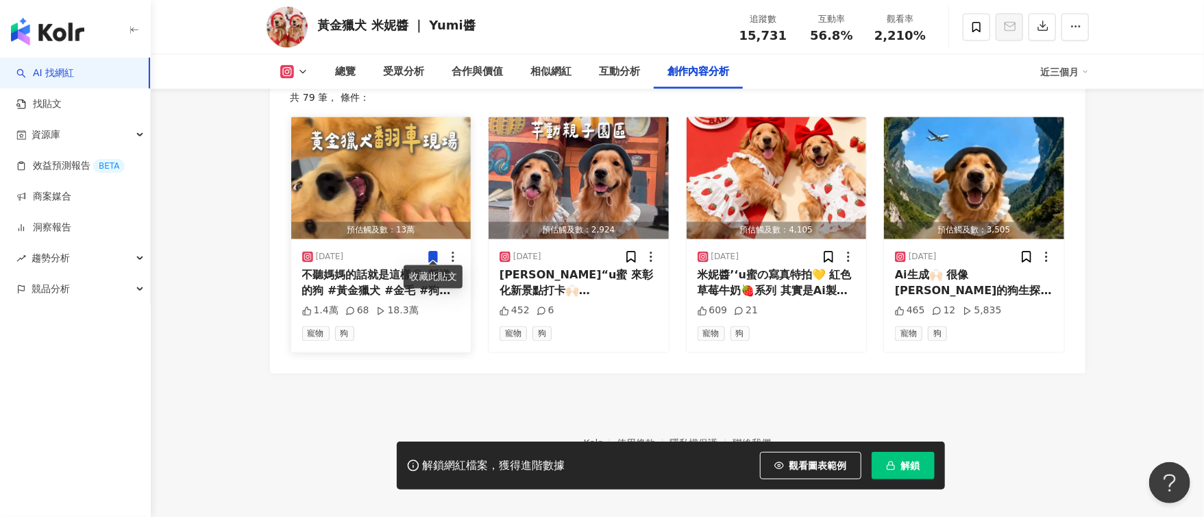
click at [382, 277] on div "不聽媽媽的話就是這樣😂 叛逆的狗 #黃金獵犬 #金毛 #狗 #doglover #pet #goldenretriever #寵物 #cutepuppy #米…" at bounding box center [381, 283] width 158 height 31
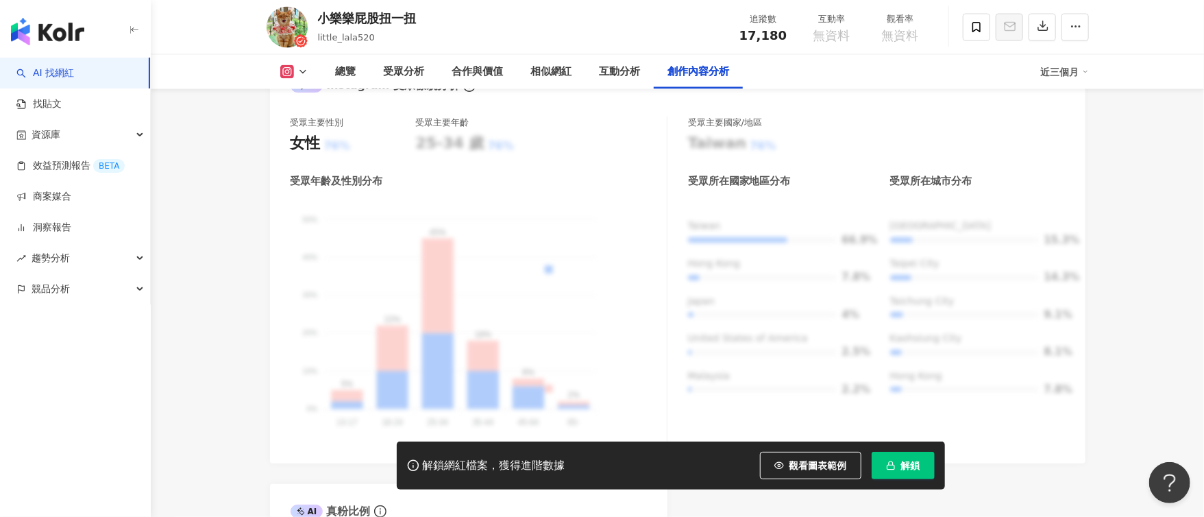
scroll to position [4292, 0]
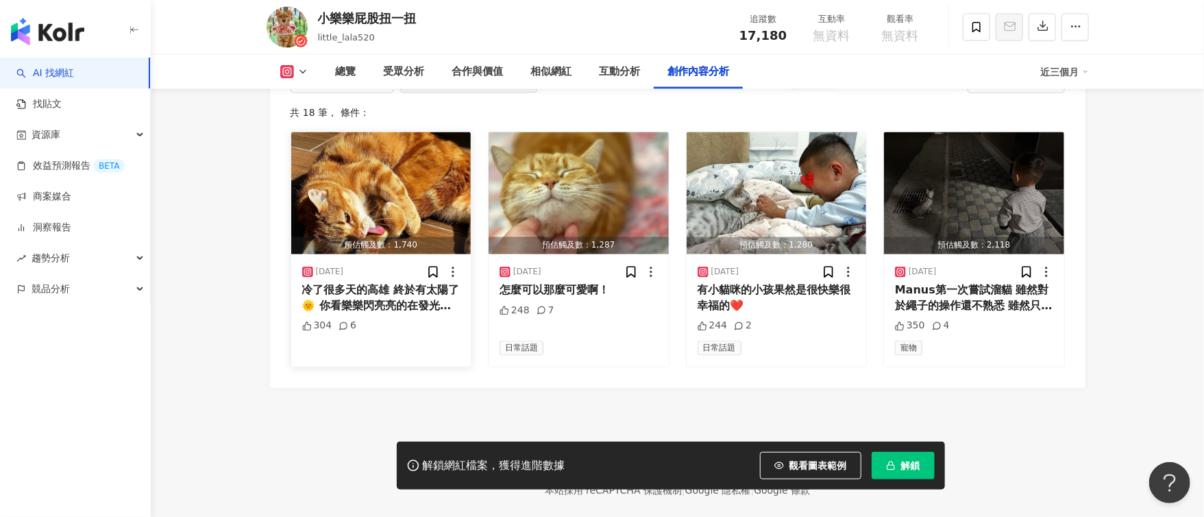
click at [351, 283] on div "冷了很多天的高雄 終於有太陽了🌞 你看樂樂閃亮亮的在發光呢✨" at bounding box center [381, 298] width 158 height 31
